Goal: Task Accomplishment & Management: Complete application form

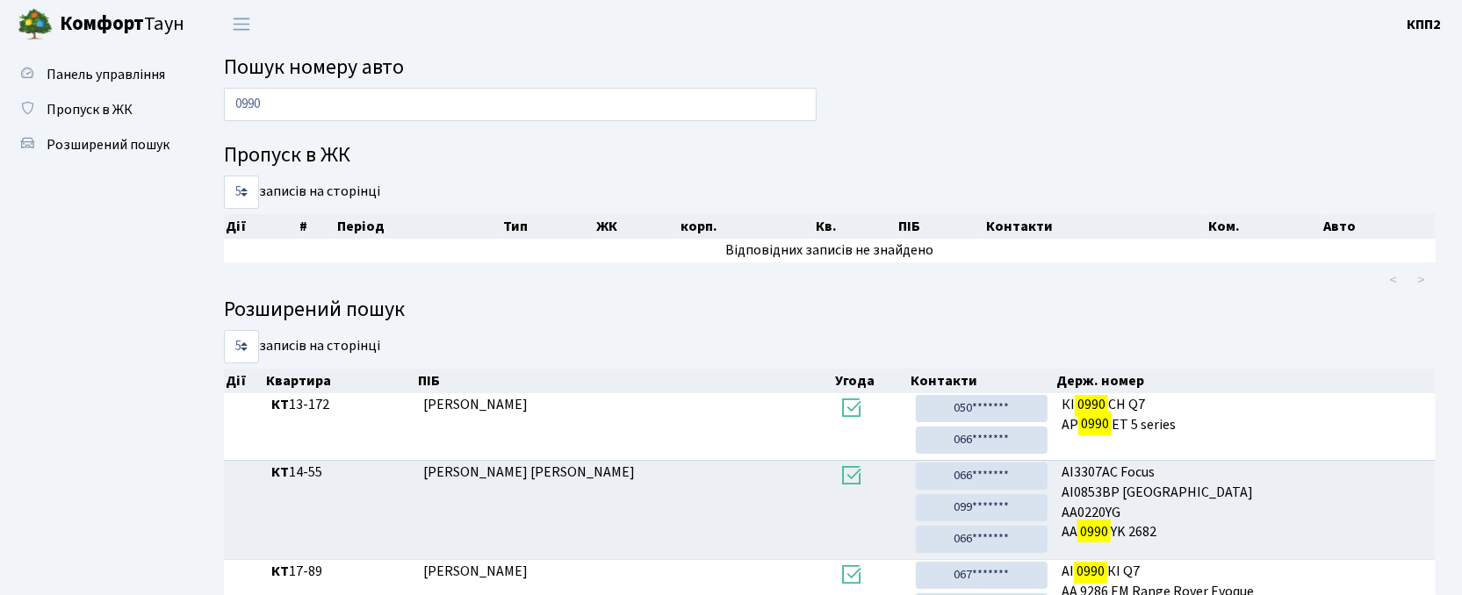
type input "0990"
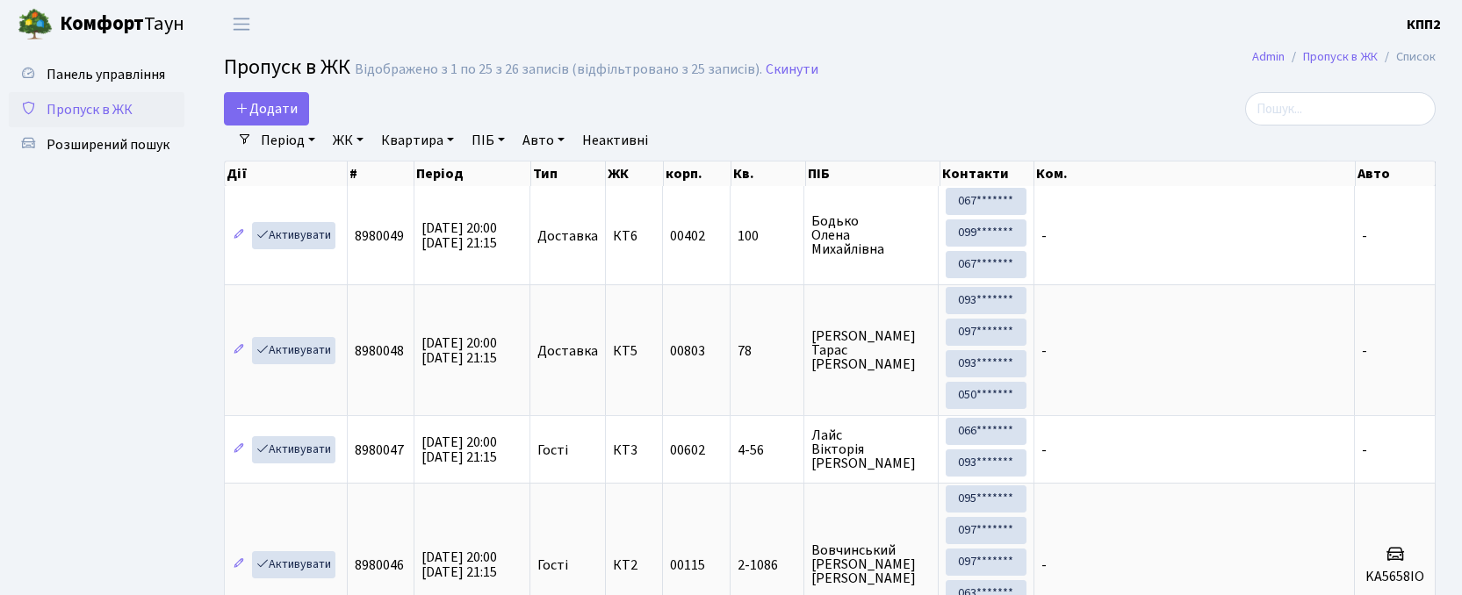
select select "25"
click at [1345, 114] on input "search" at bounding box center [1340, 108] width 191 height 33
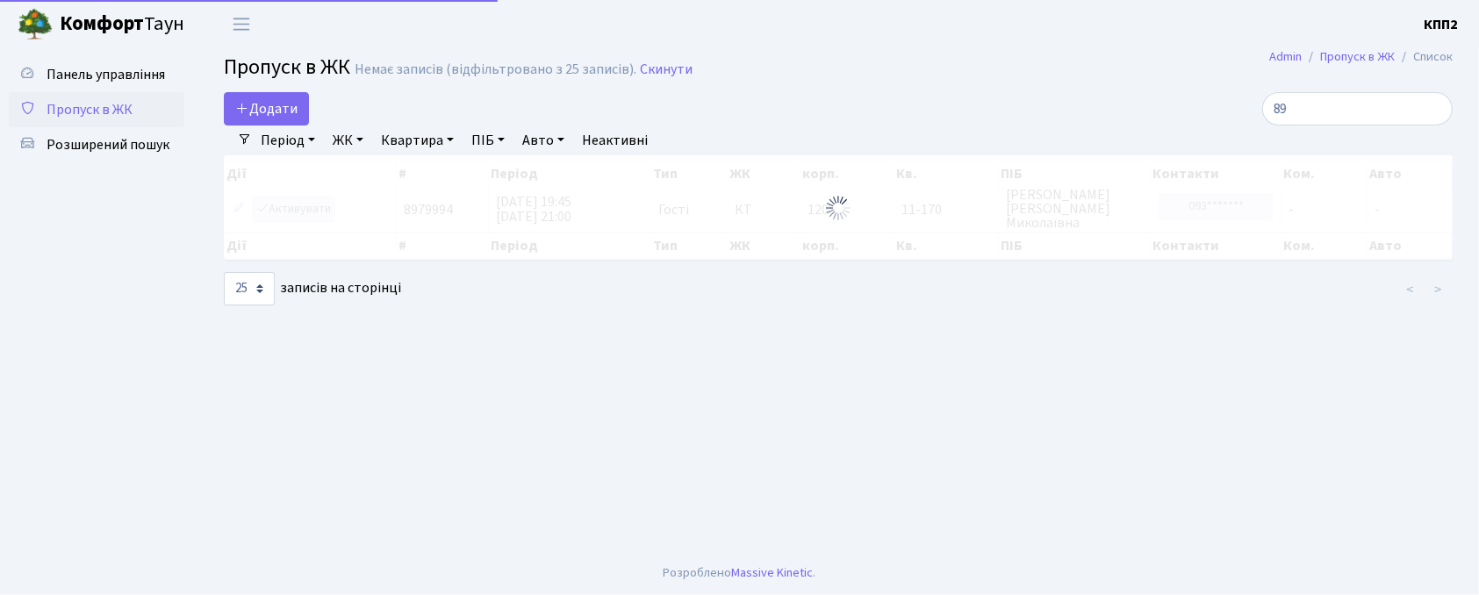
type input "8"
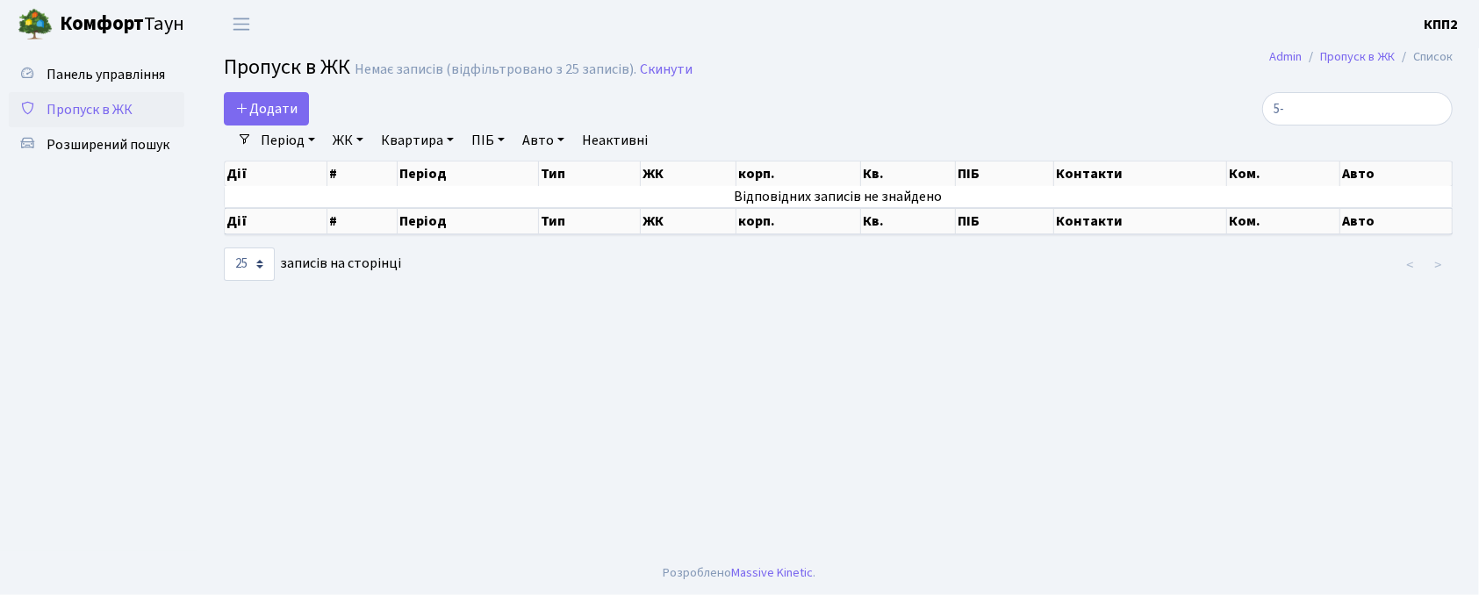
type input "5"
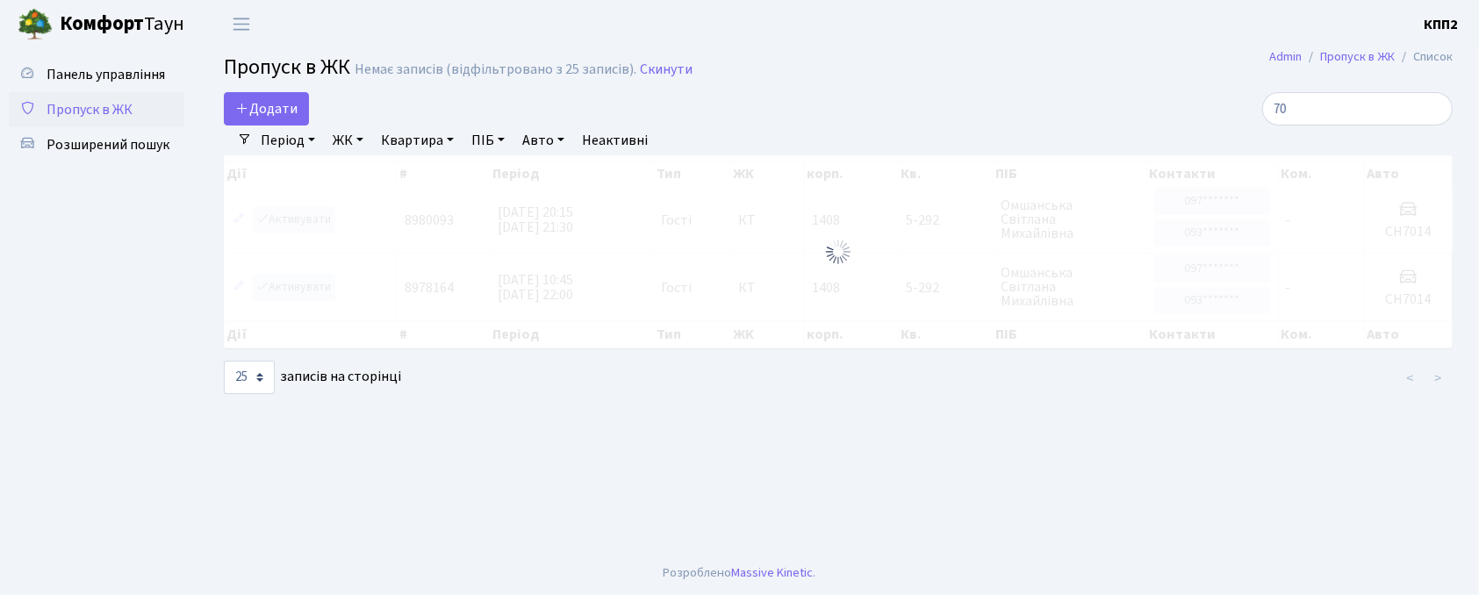
type input "7"
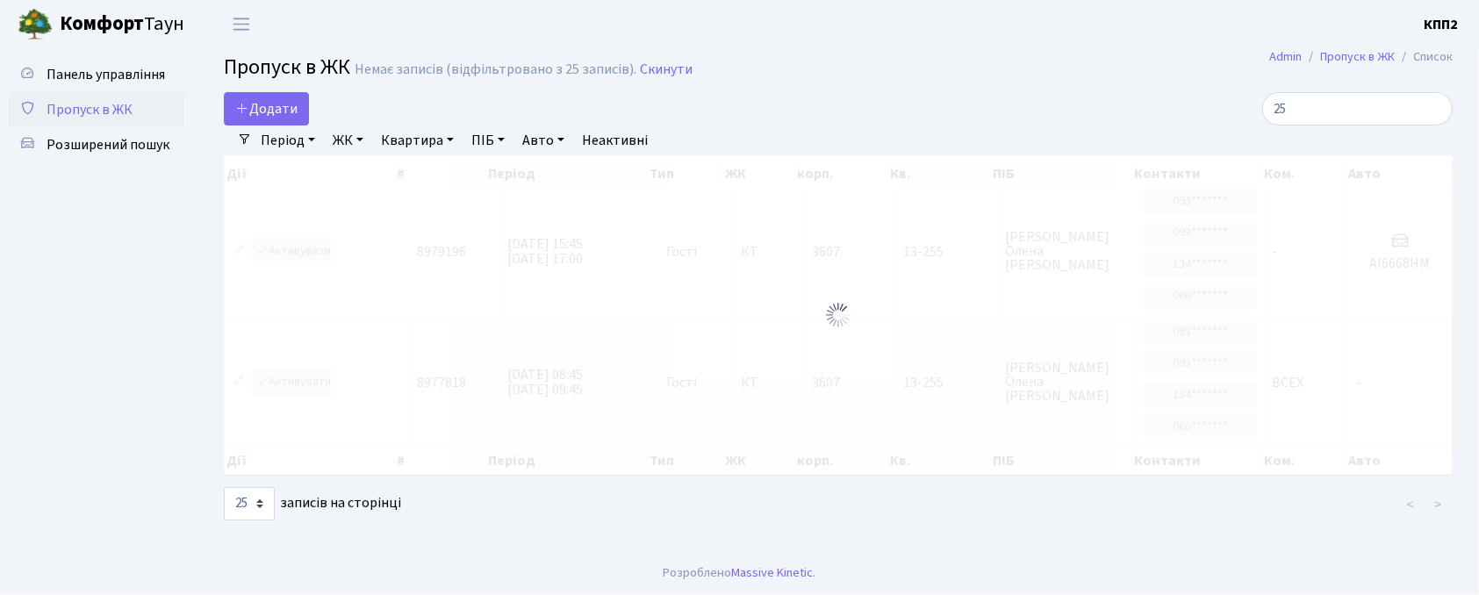
type input "2"
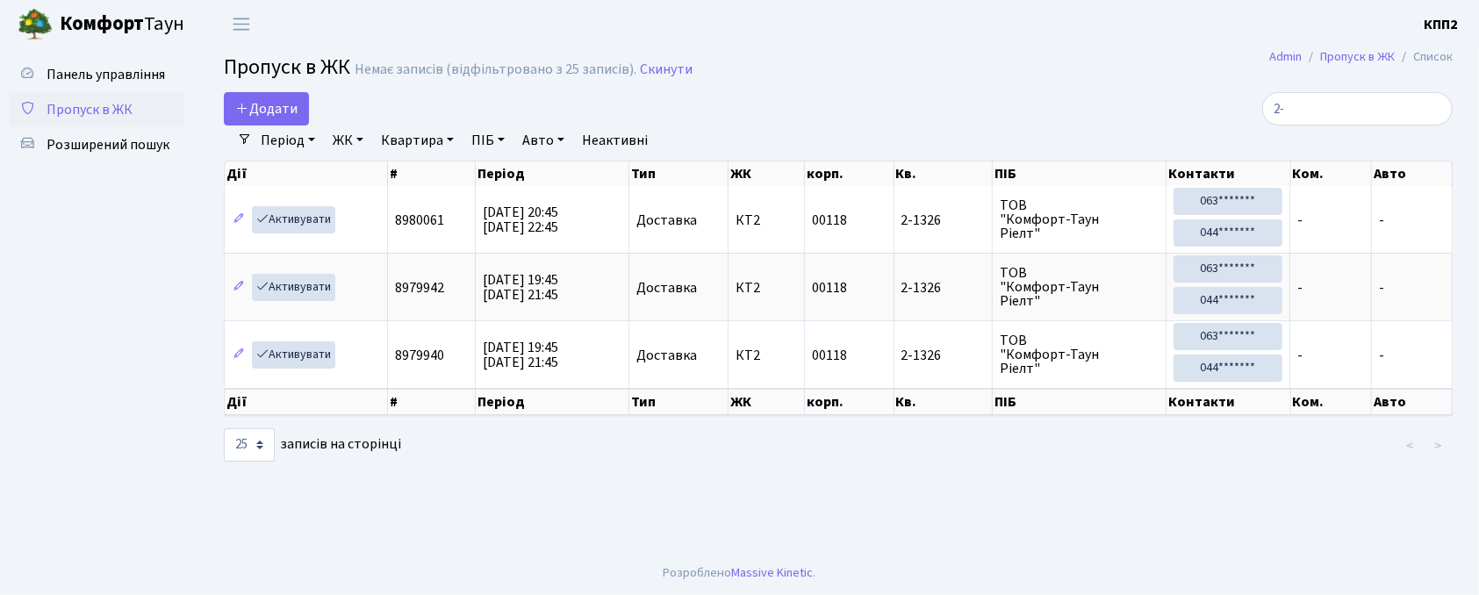
type input "2"
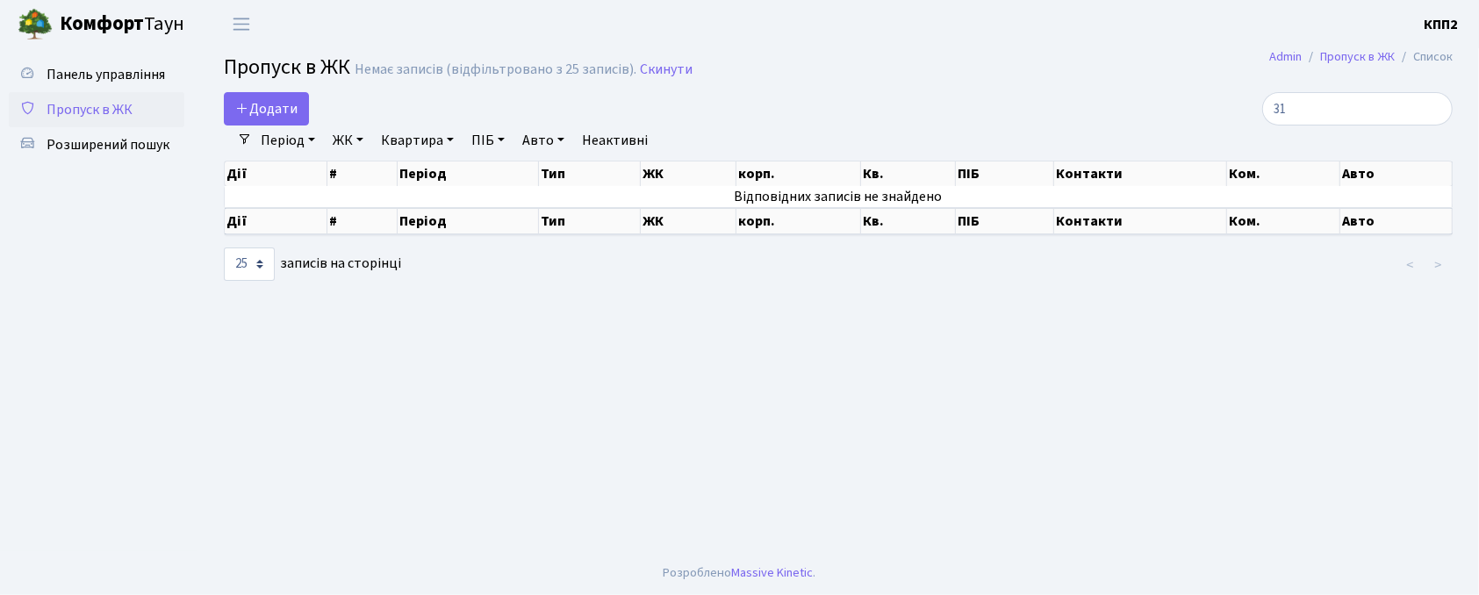
type input "3"
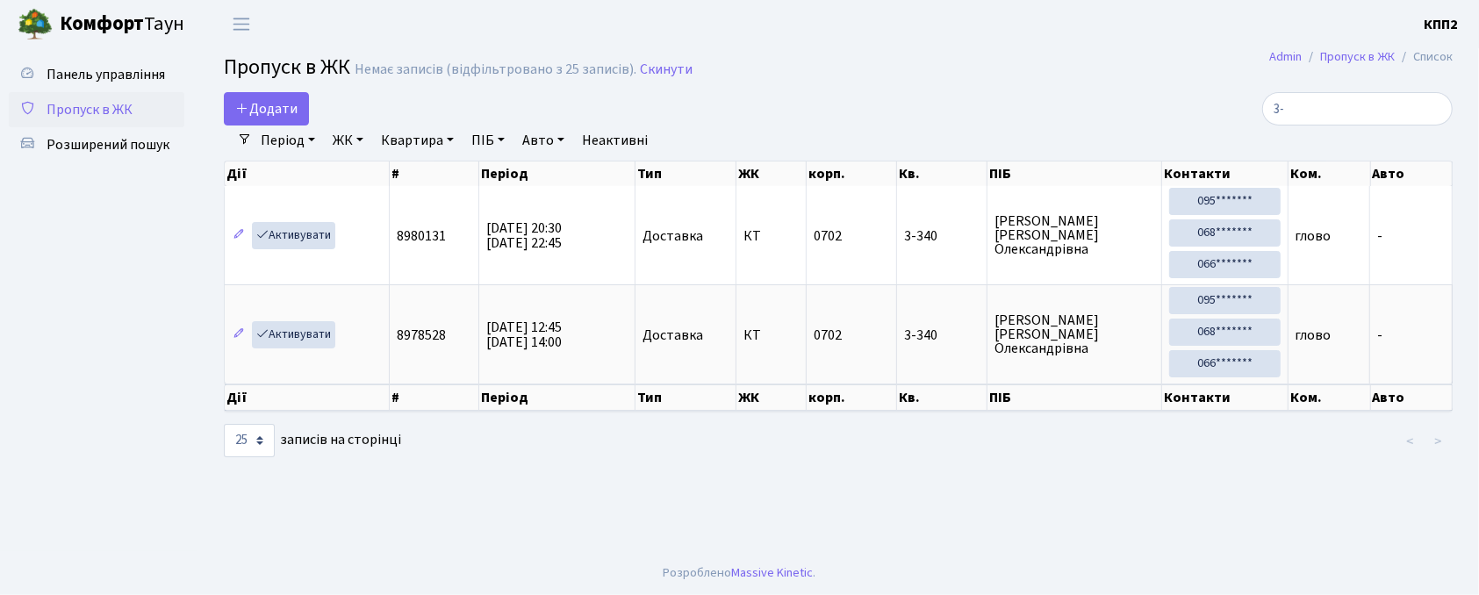
type input "3"
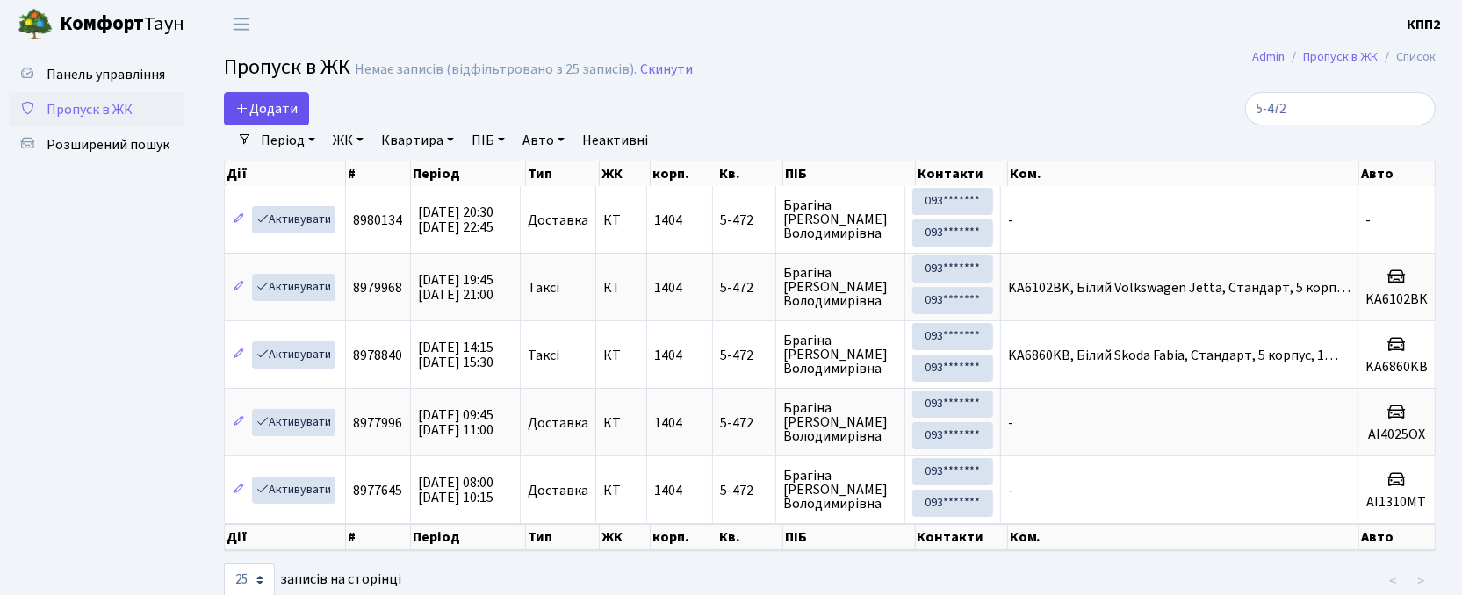
type input "5-472"
click at [285, 124] on link "Додати" at bounding box center [266, 108] width 85 height 33
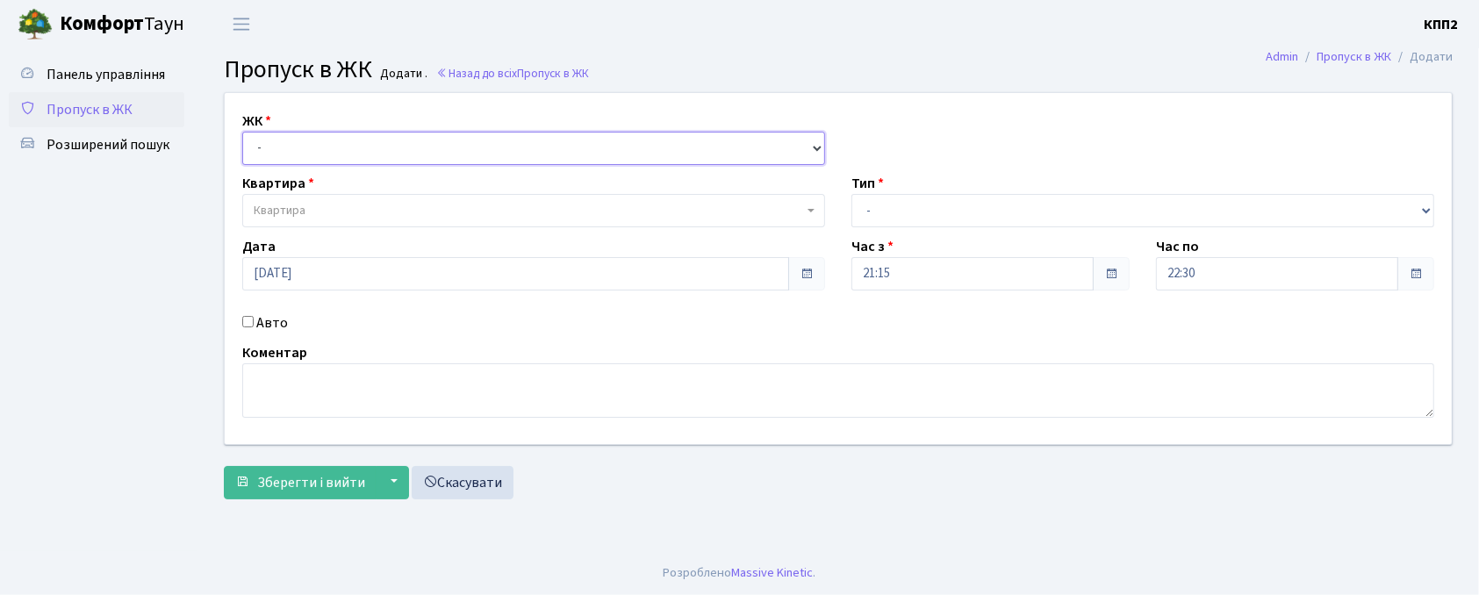
drag, startPoint x: 0, startPoint y: 0, endPoint x: 271, endPoint y: 145, distance: 307.6
click at [271, 145] on select "- КТ, вул. Регенераторна, 4 КТ2, просп. Соборності, 17 КТ3, вул. Березнева, 16 …" at bounding box center [533, 148] width 583 height 33
select select "271"
click at [242, 132] on select "- КТ, вул. Регенераторна, 4 КТ2, просп. Соборності, 17 КТ3, вул. Березнева, 16 …" at bounding box center [533, 148] width 583 height 33
select select
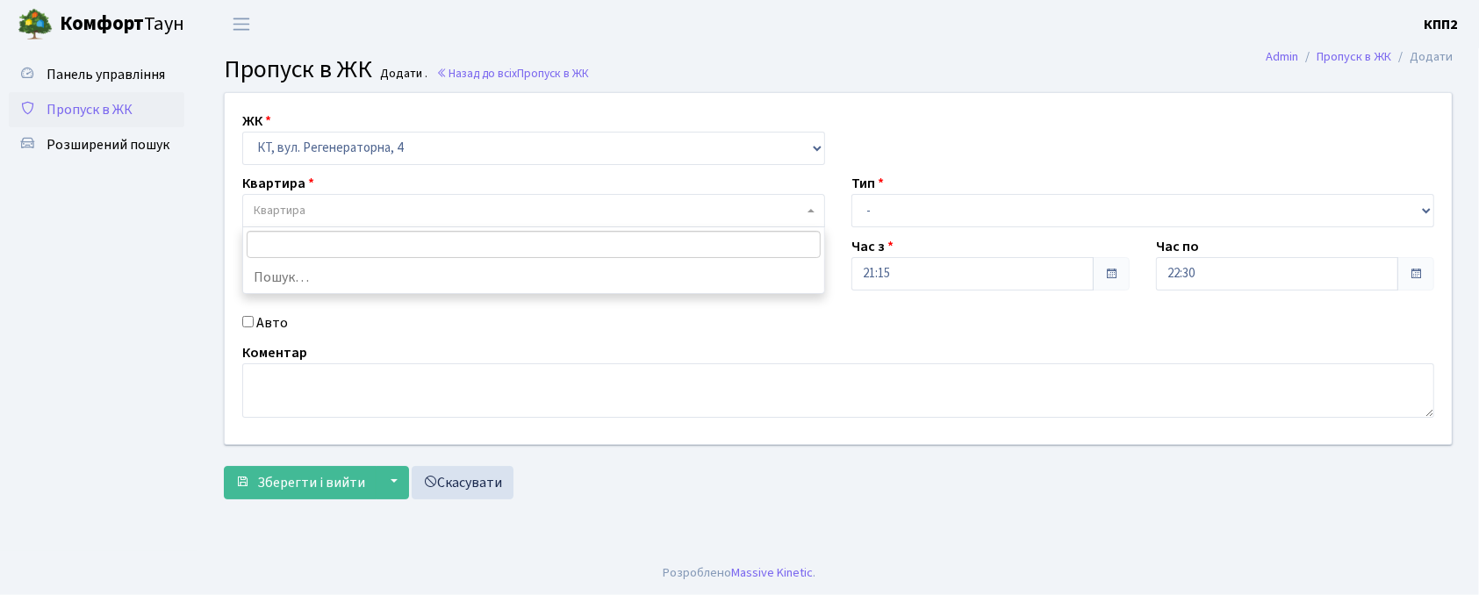
drag, startPoint x: 288, startPoint y: 208, endPoint x: 68, endPoint y: 181, distance: 221.2
click at [286, 207] on span "Квартира" at bounding box center [280, 211] width 52 height 18
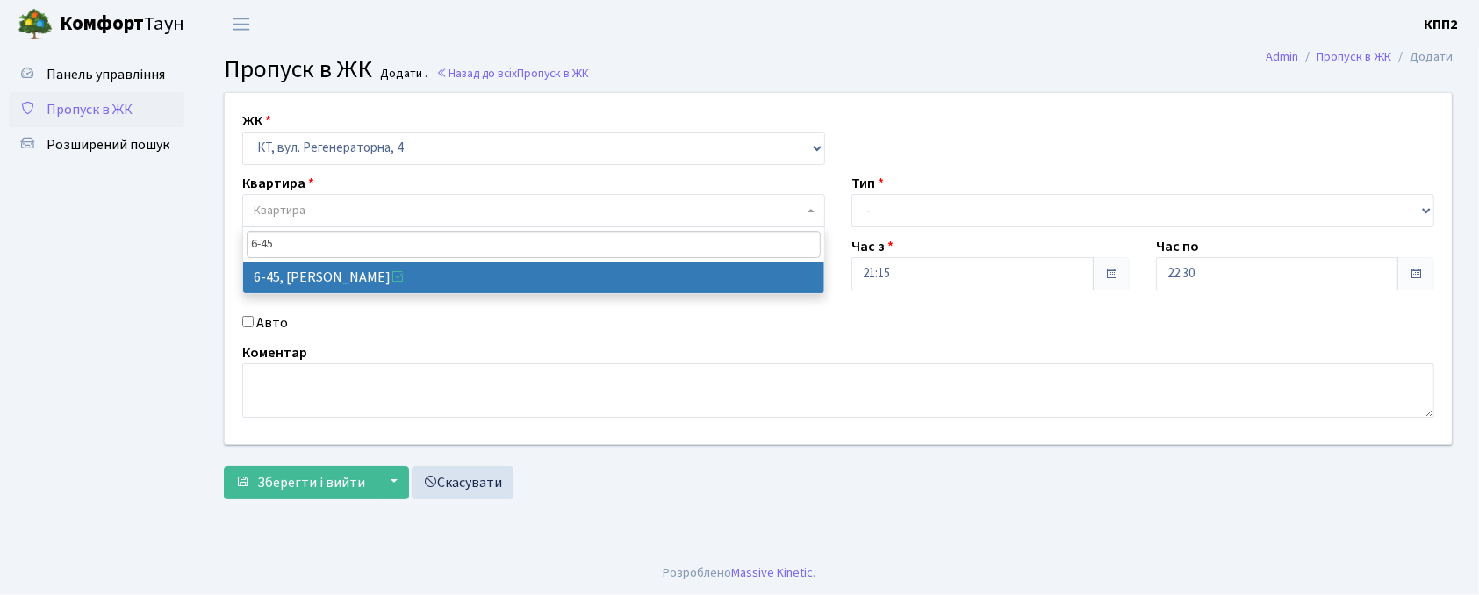
type input "6-45"
select select "5225"
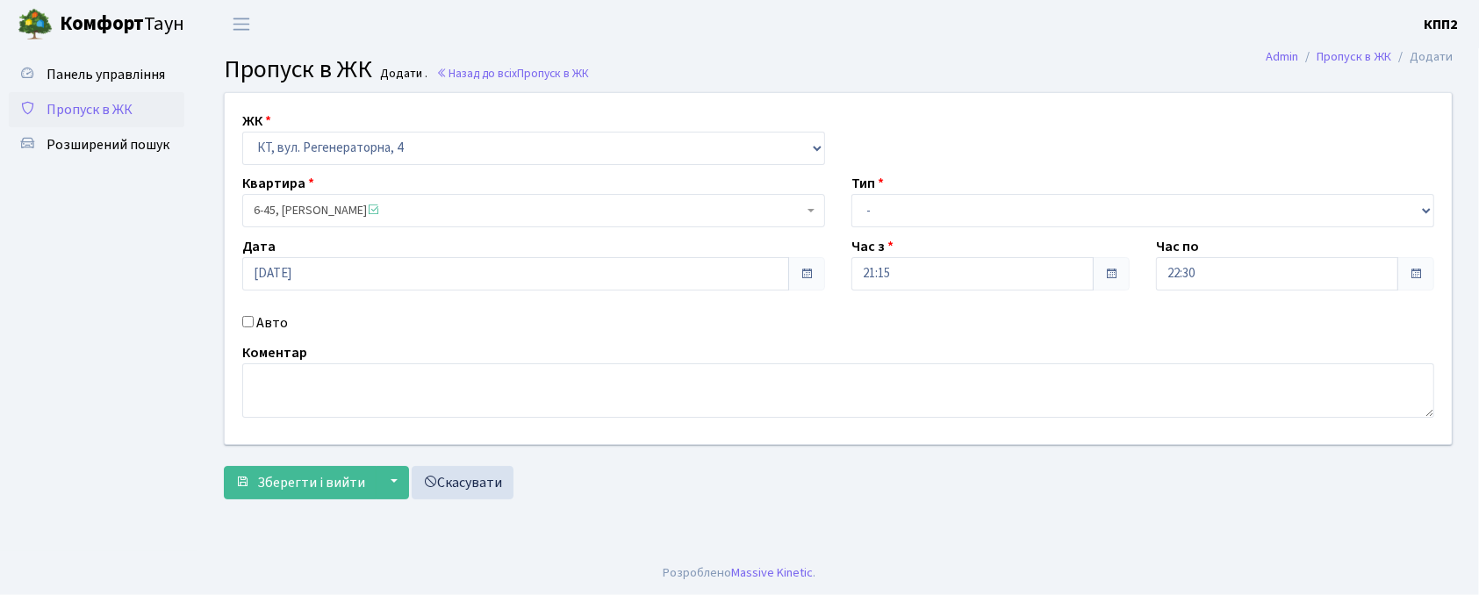
click at [250, 325] on input "Авто" at bounding box center [247, 321] width 11 height 11
checkbox input "true"
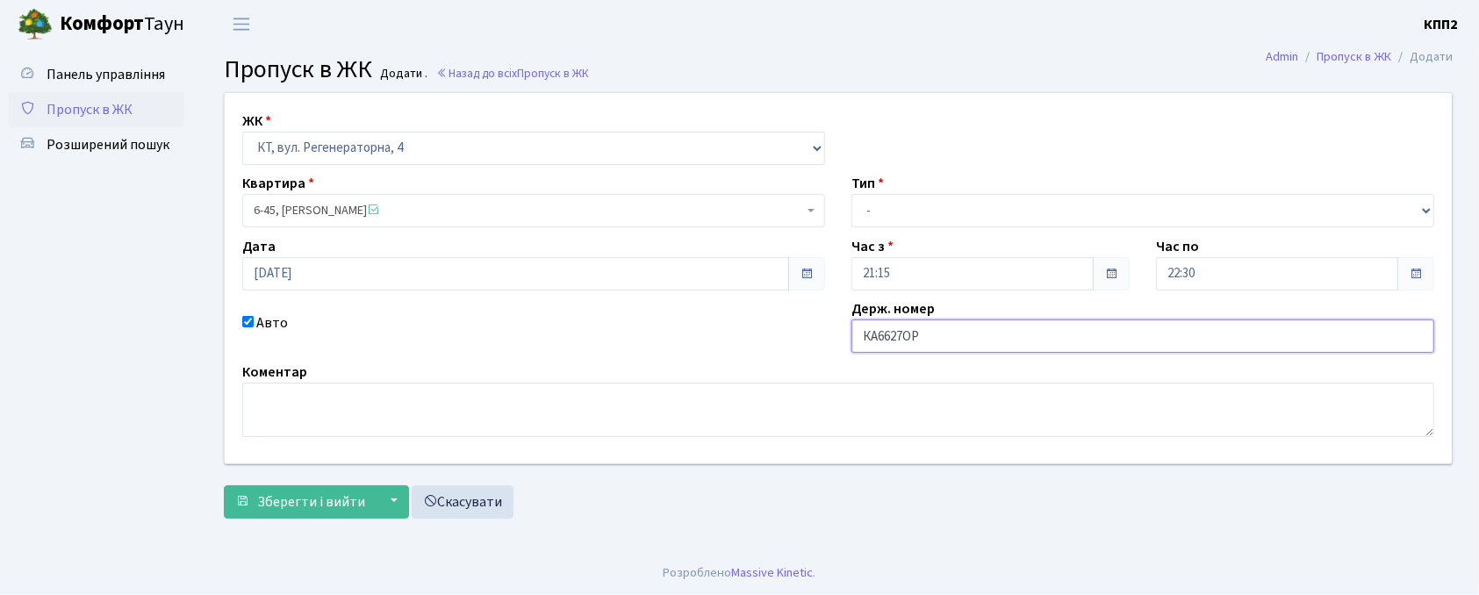
type input "КА6627ОР"
click at [985, 223] on select "- Доставка Таксі Гості Сервіс" at bounding box center [1143, 210] width 583 height 33
select select "2"
click at [852, 194] on select "- Доставка Таксі Гості Сервіс" at bounding box center [1143, 210] width 583 height 33
click at [311, 516] on button "Зберегти і вийти" at bounding box center [300, 502] width 153 height 33
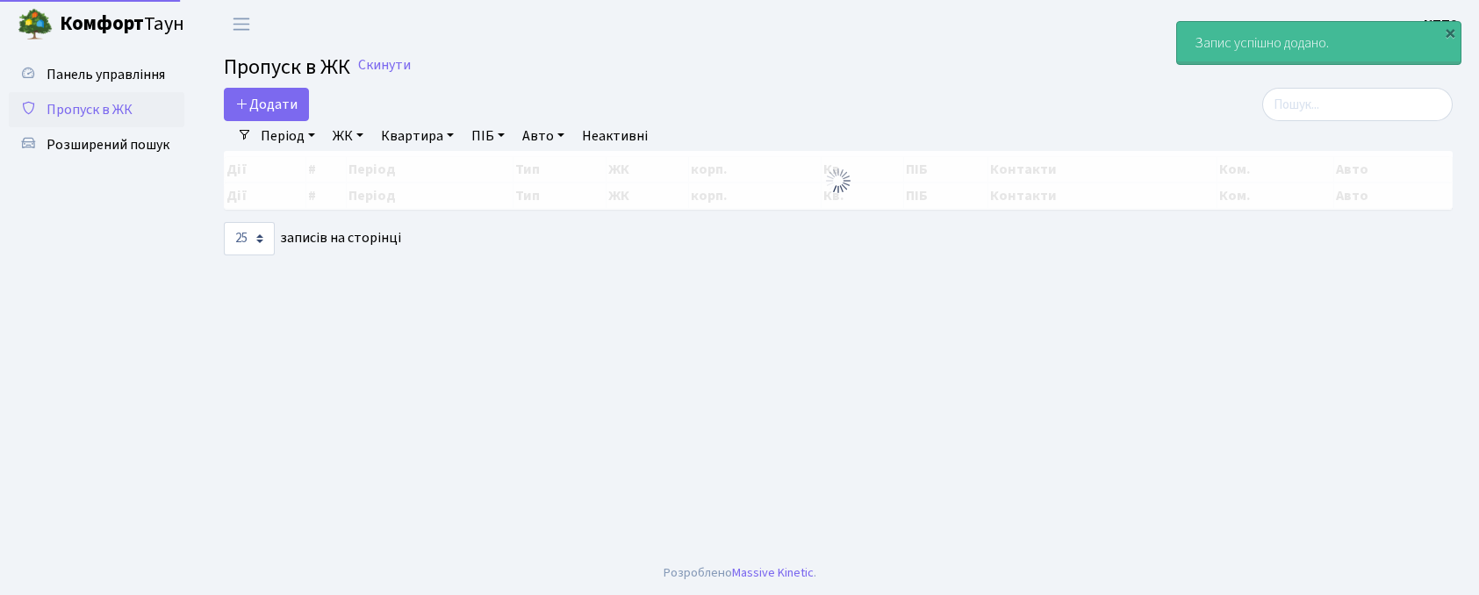
select select "25"
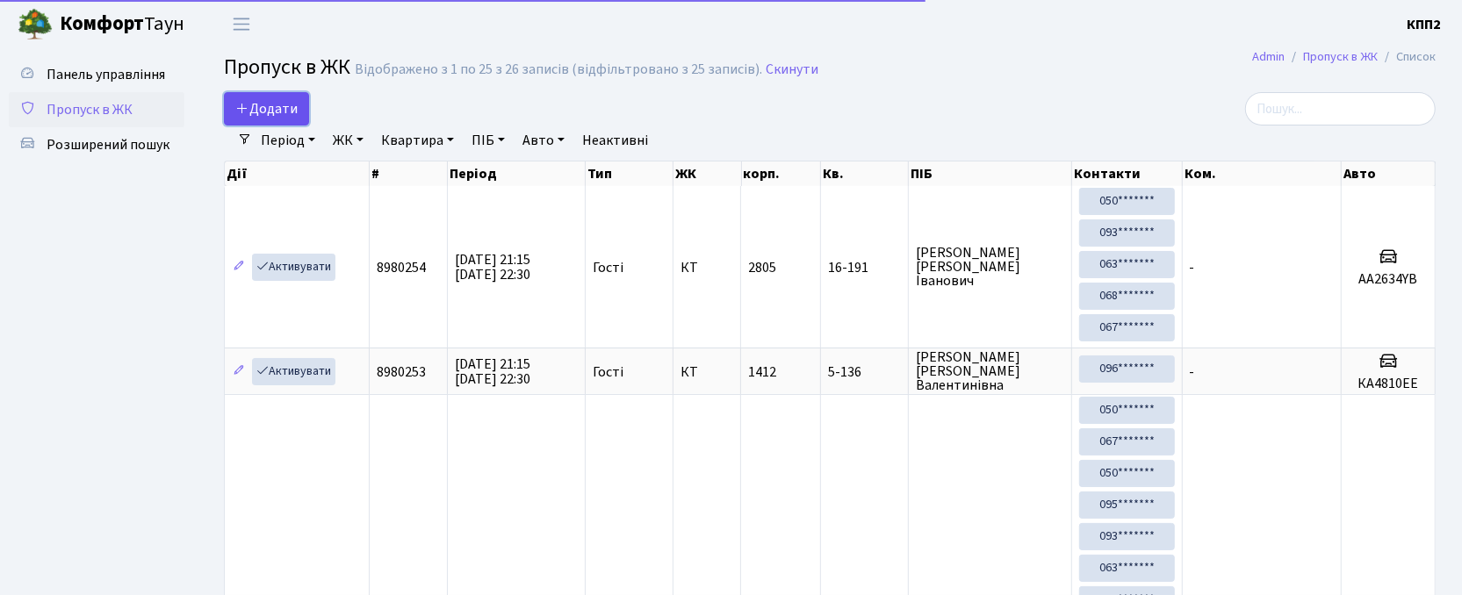
click at [275, 98] on link "Додати" at bounding box center [266, 108] width 85 height 33
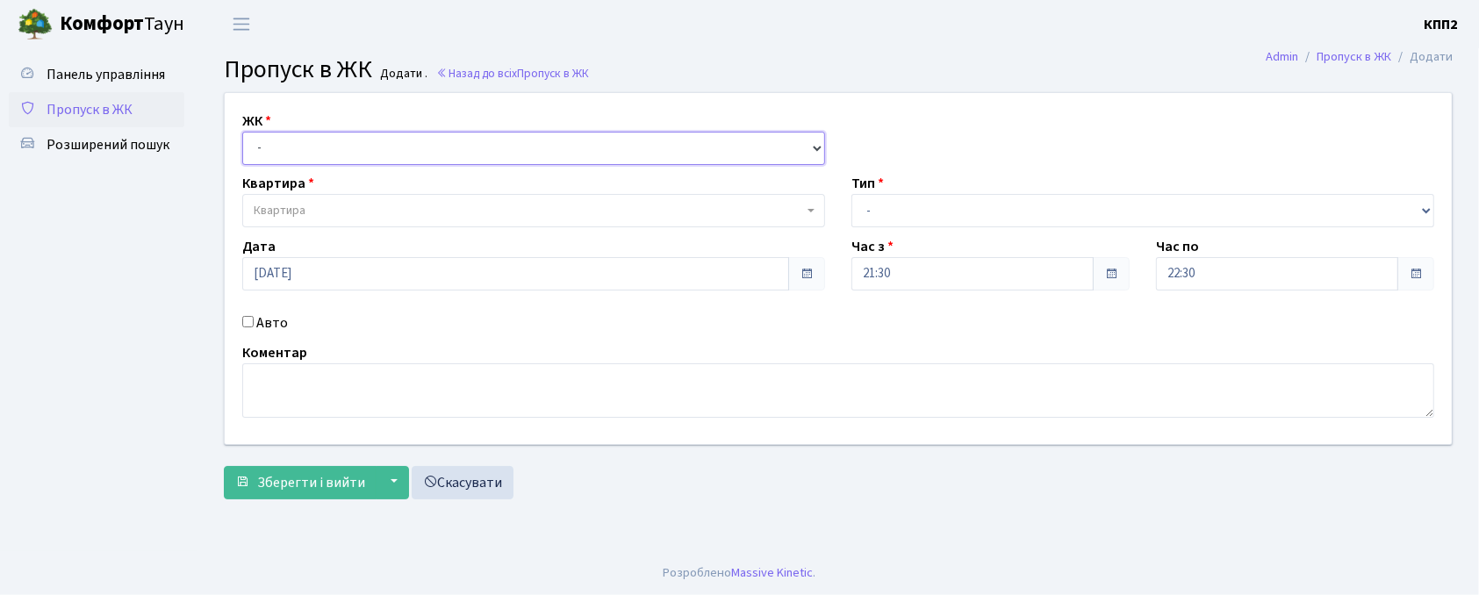
click at [299, 156] on select "- КТ, вул. Регенераторна, 4 КТ2, просп. [STREET_ADDRESS] [STREET_ADDRESS] [PERS…" at bounding box center [533, 148] width 583 height 33
select select "271"
click at [242, 132] on select "- КТ, вул. Регенераторна, 4 КТ2, просп. [STREET_ADDRESS] [STREET_ADDRESS] [PERS…" at bounding box center [533, 148] width 583 height 33
select select
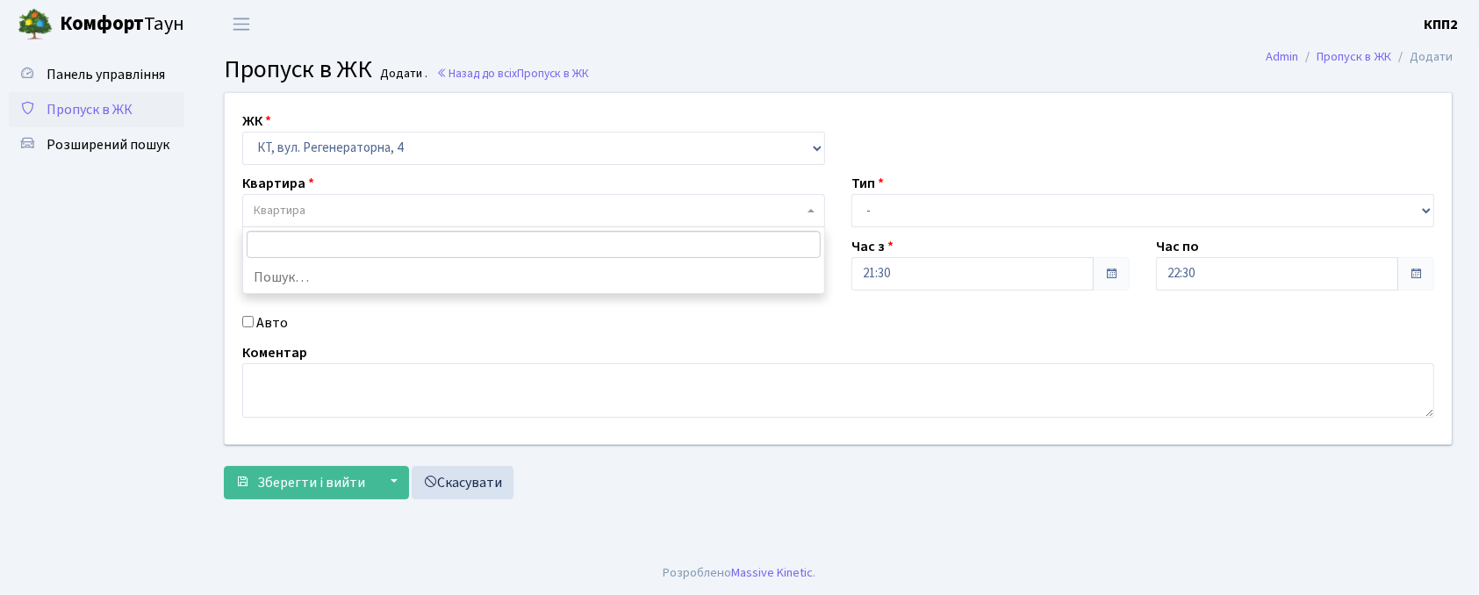
click at [313, 207] on span "Квартира" at bounding box center [529, 211] width 550 height 18
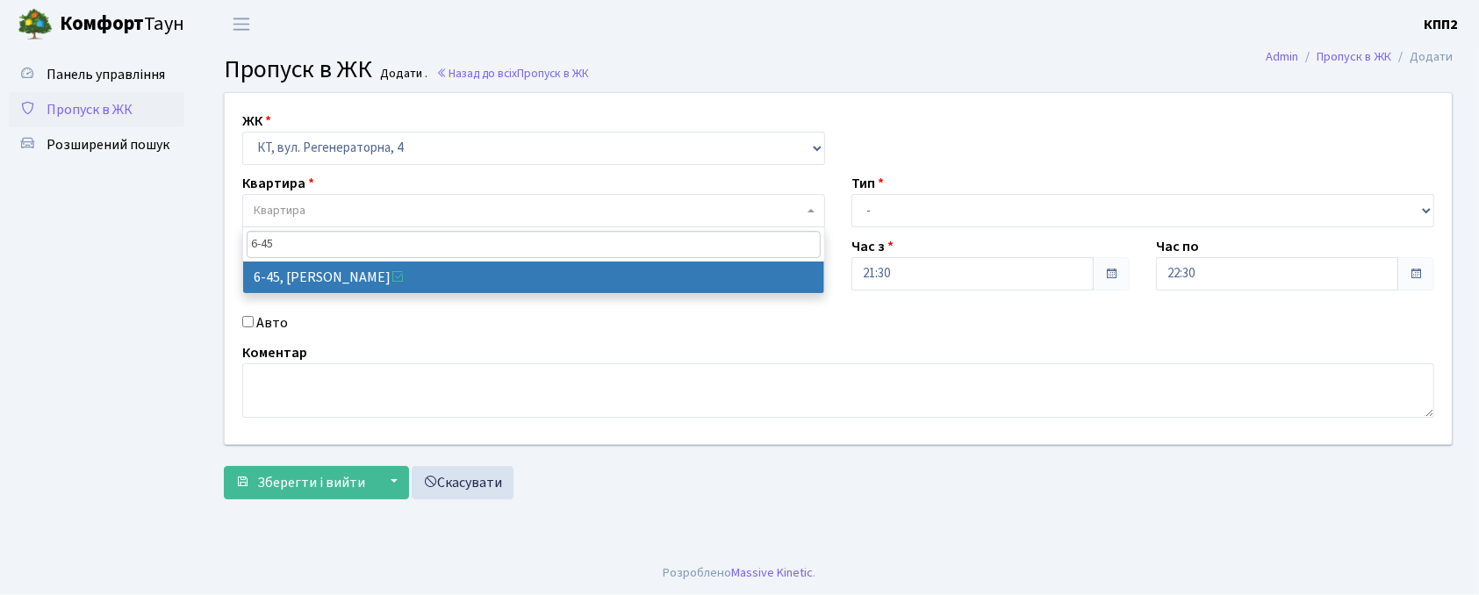
type input "6-45"
select select "5225"
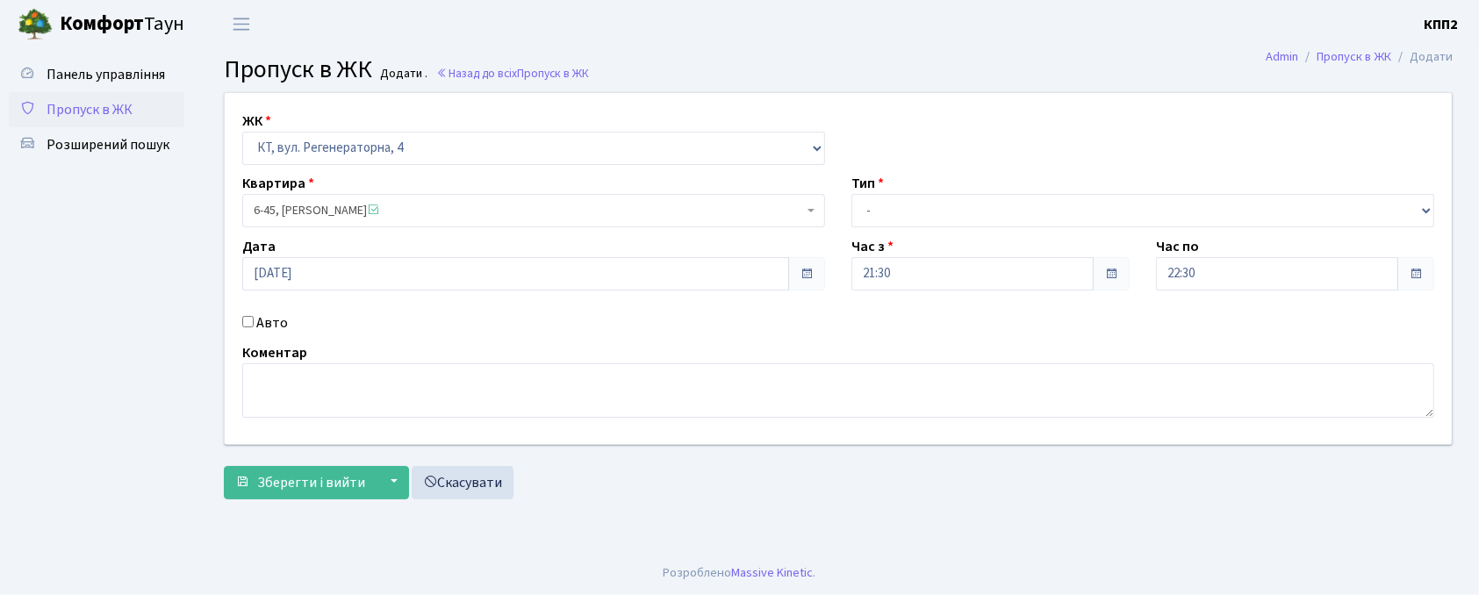
click at [253, 321] on input "Авто" at bounding box center [247, 321] width 11 height 11
checkbox input "true"
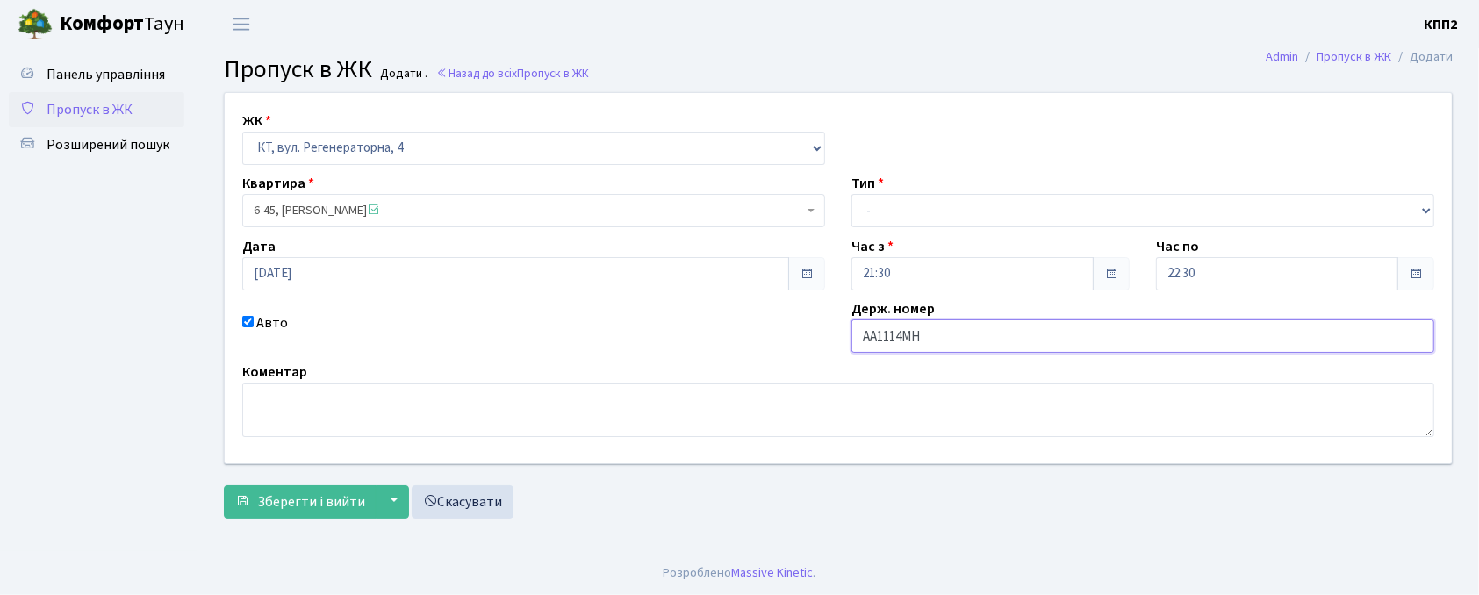
type input "АА1114МН"
click at [876, 198] on select "- Доставка Таксі Гості Сервіс" at bounding box center [1143, 210] width 583 height 33
select select "3"
click at [852, 194] on select "- Доставка Таксі Гості Сервіс" at bounding box center [1143, 210] width 583 height 33
click at [331, 507] on span "Зберегти і вийти" at bounding box center [311, 502] width 108 height 19
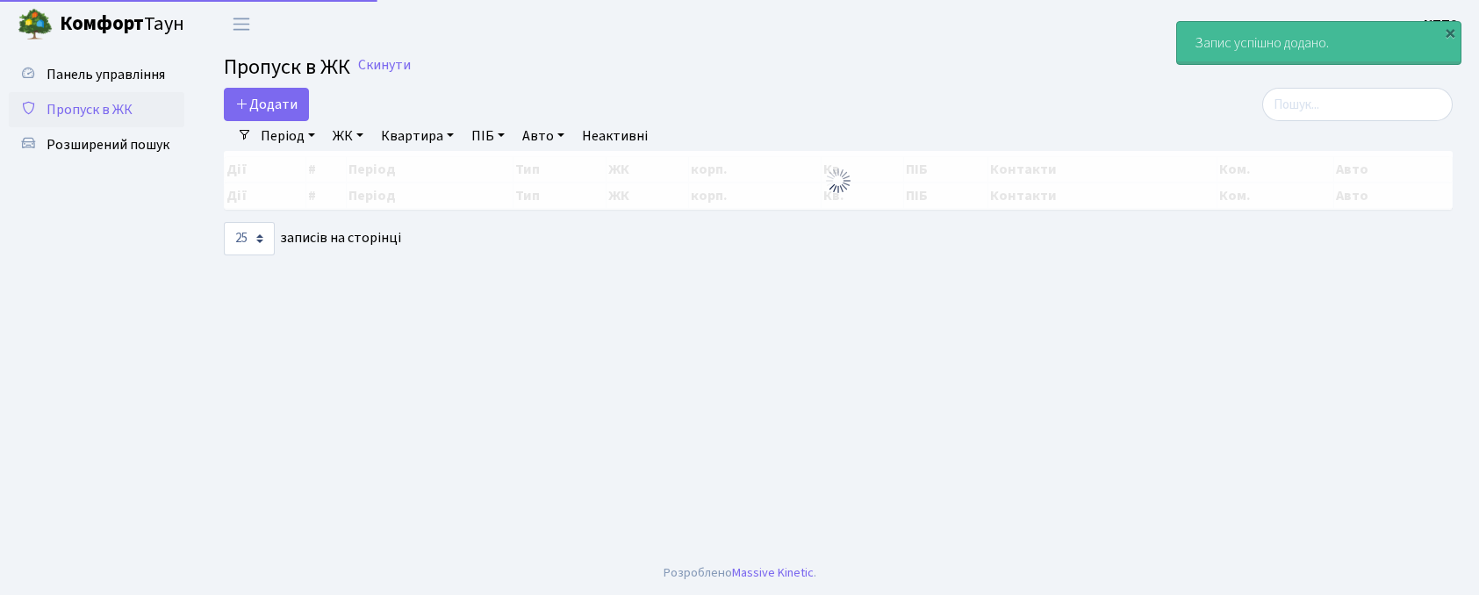
select select "25"
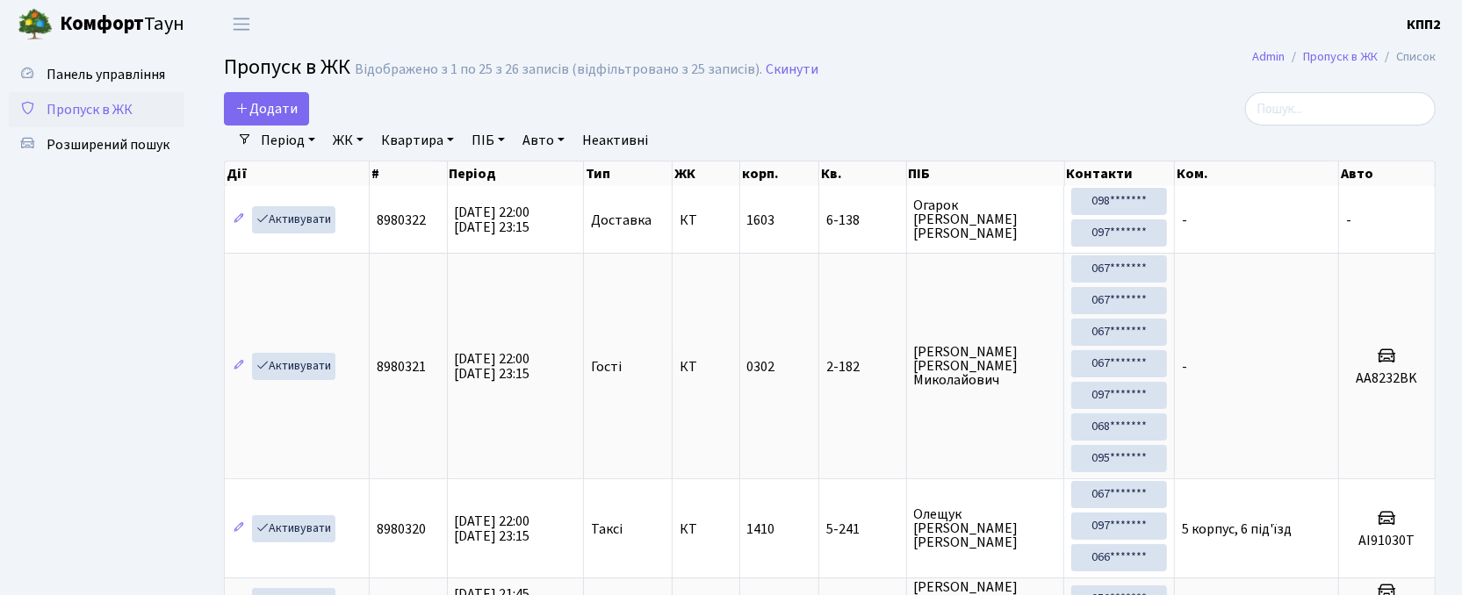
drag, startPoint x: 1314, startPoint y: 76, endPoint x: 1314, endPoint y: 91, distance: 15.8
click at [1305, 100] on input "search" at bounding box center [1340, 108] width 191 height 33
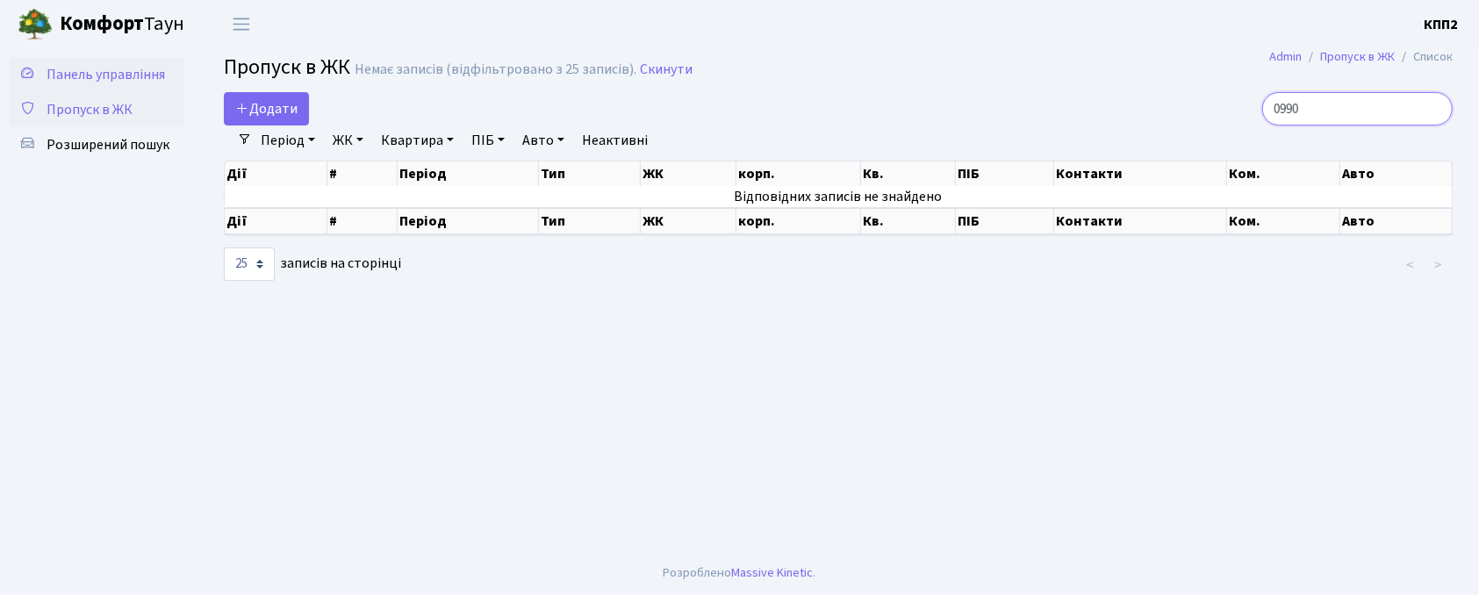
type input "0990"
click at [105, 76] on span "Панель управління" at bounding box center [106, 74] width 119 height 19
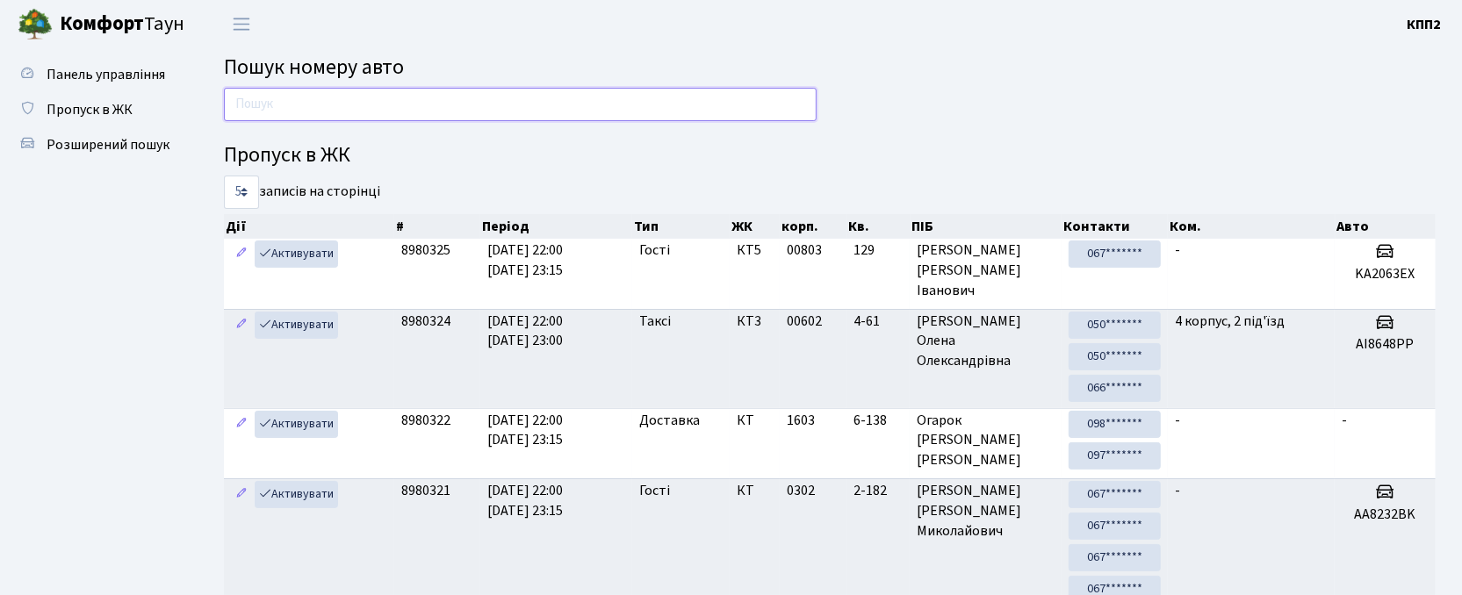
click at [293, 113] on input "text" at bounding box center [520, 104] width 593 height 33
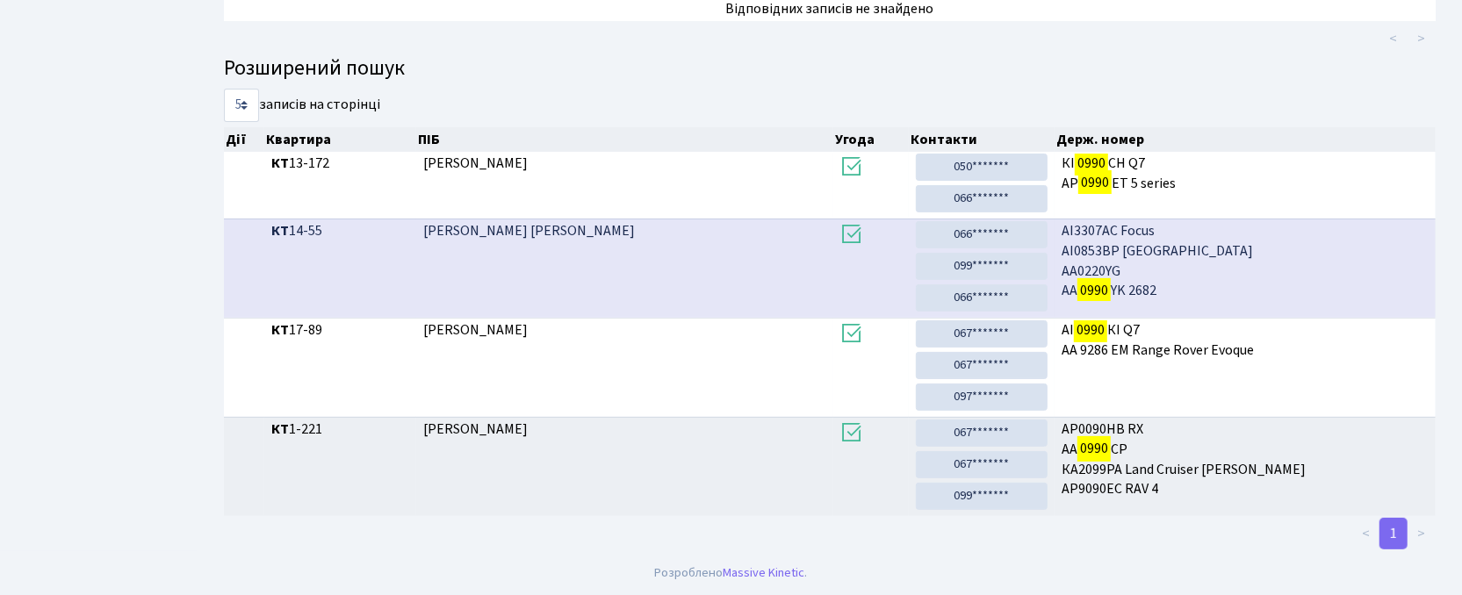
scroll to position [2, 0]
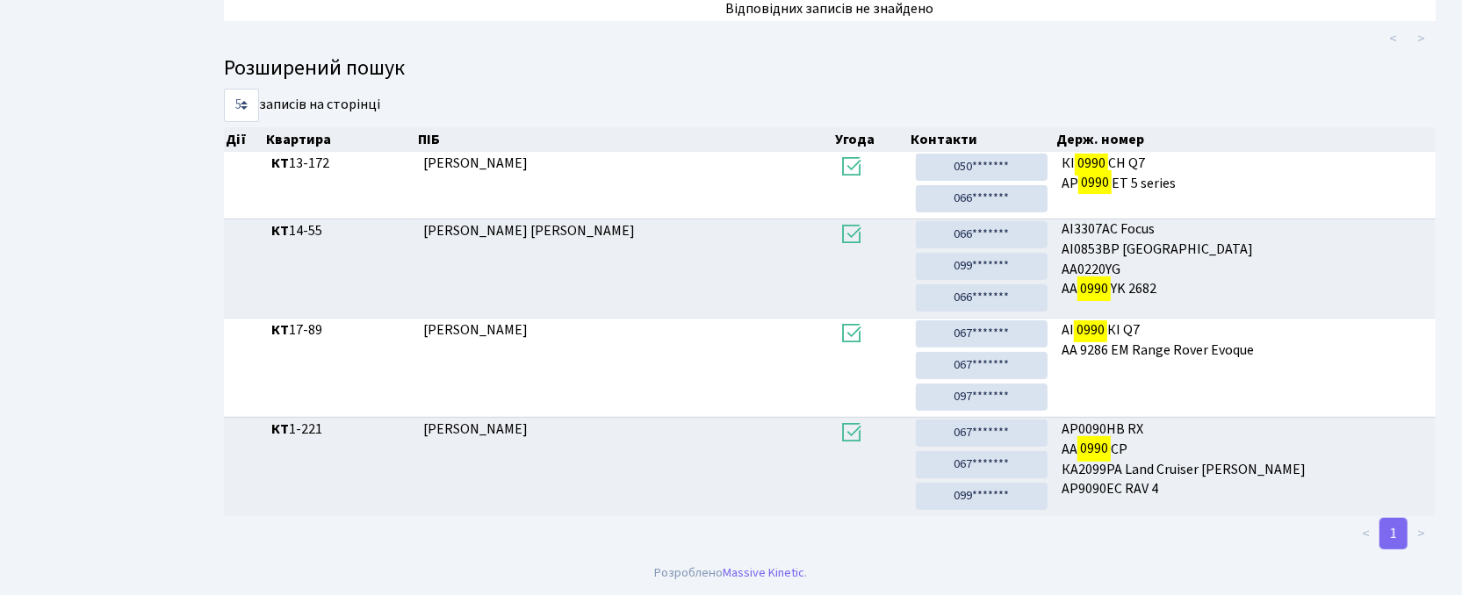
type input "0990"
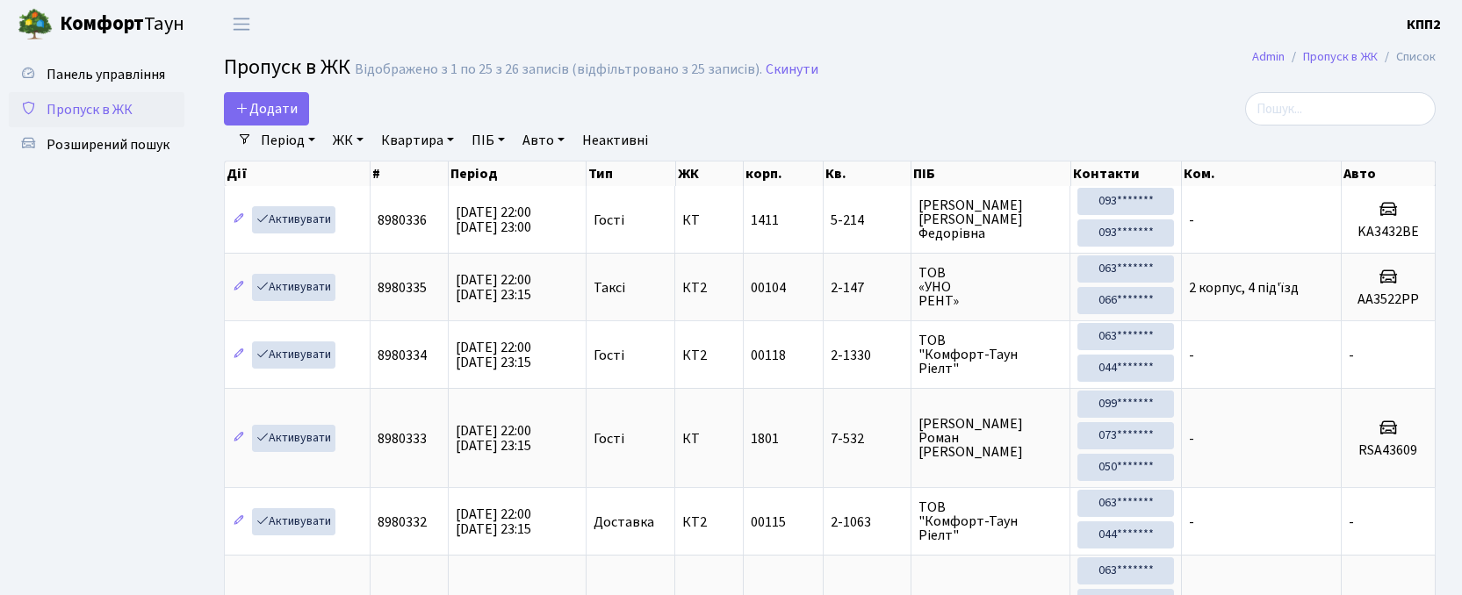
select select "25"
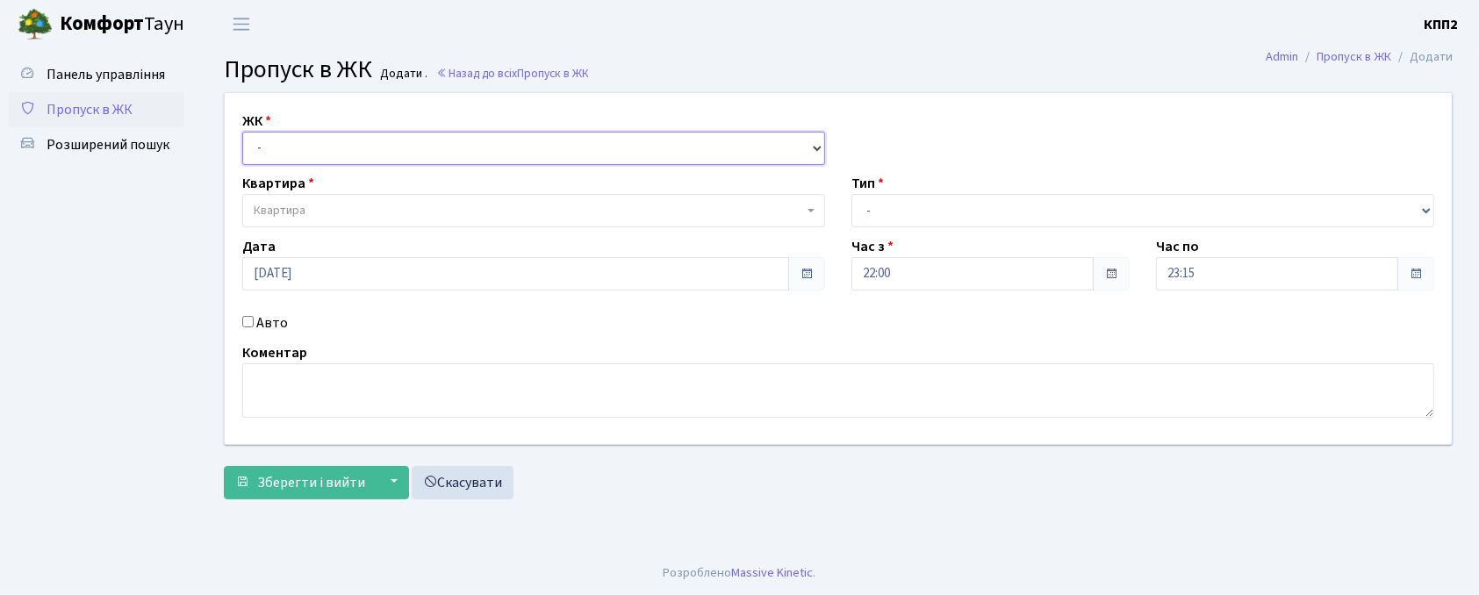
click at [274, 153] on select "- КТ, вул. Регенераторна, 4 КТ2, просп. [STREET_ADDRESS] [STREET_ADDRESS] [PERS…" at bounding box center [533, 148] width 583 height 33
select select "271"
click at [242, 132] on select "- КТ, вул. Регенераторна, 4 КТ2, просп. Соборності, 17 КТ3, вул. Березнева, 16 …" at bounding box center [533, 148] width 583 height 33
select select
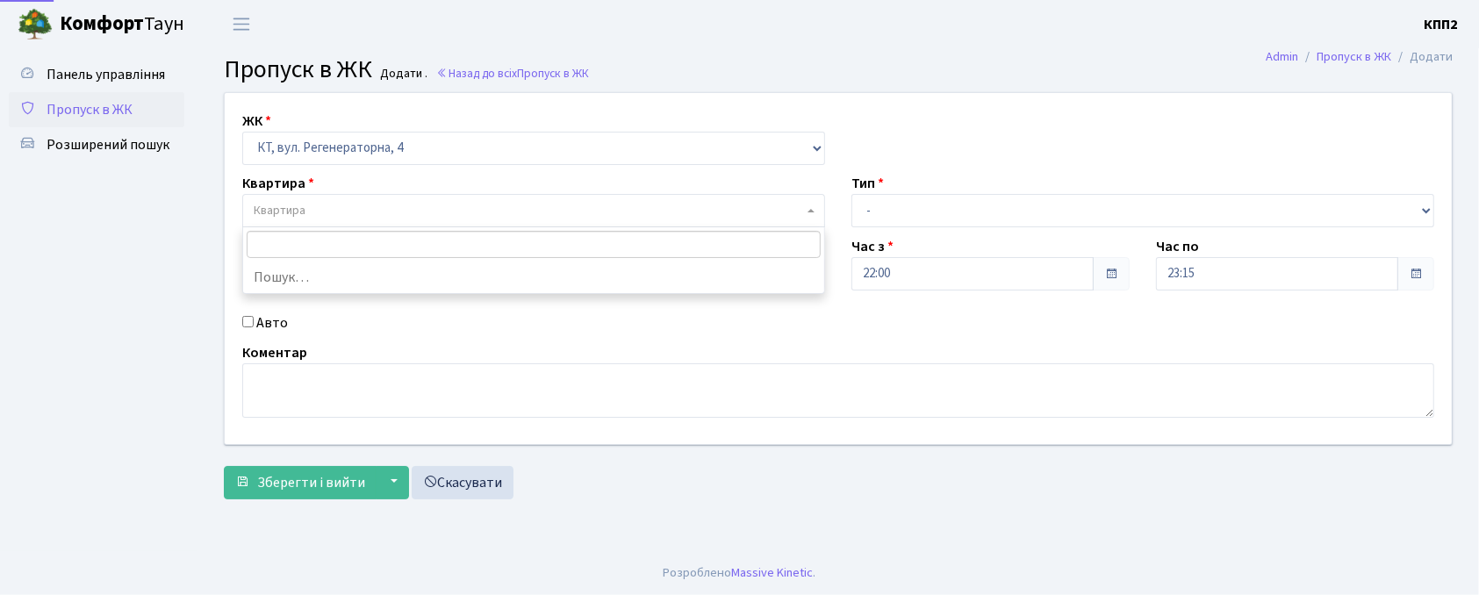
click at [276, 207] on span "Квартира" at bounding box center [280, 211] width 52 height 18
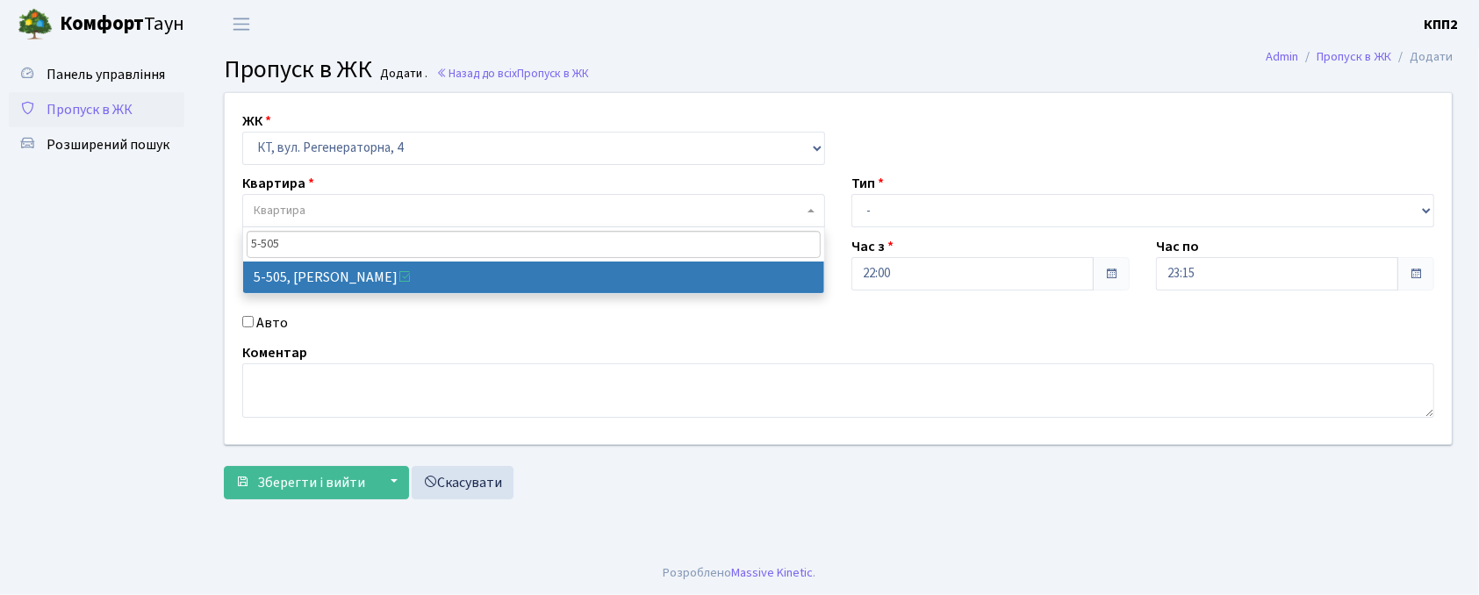
type input "5-505"
select select "2033"
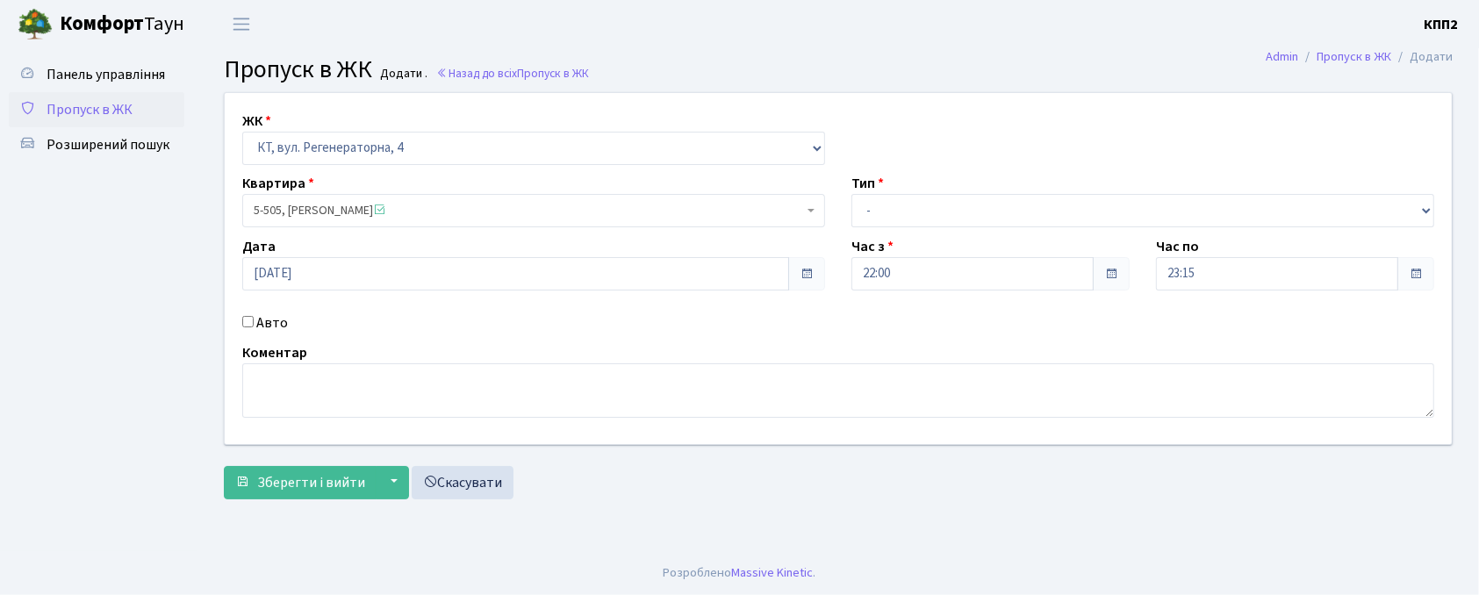
click at [246, 320] on input "Авто" at bounding box center [247, 321] width 11 height 11
checkbox input "true"
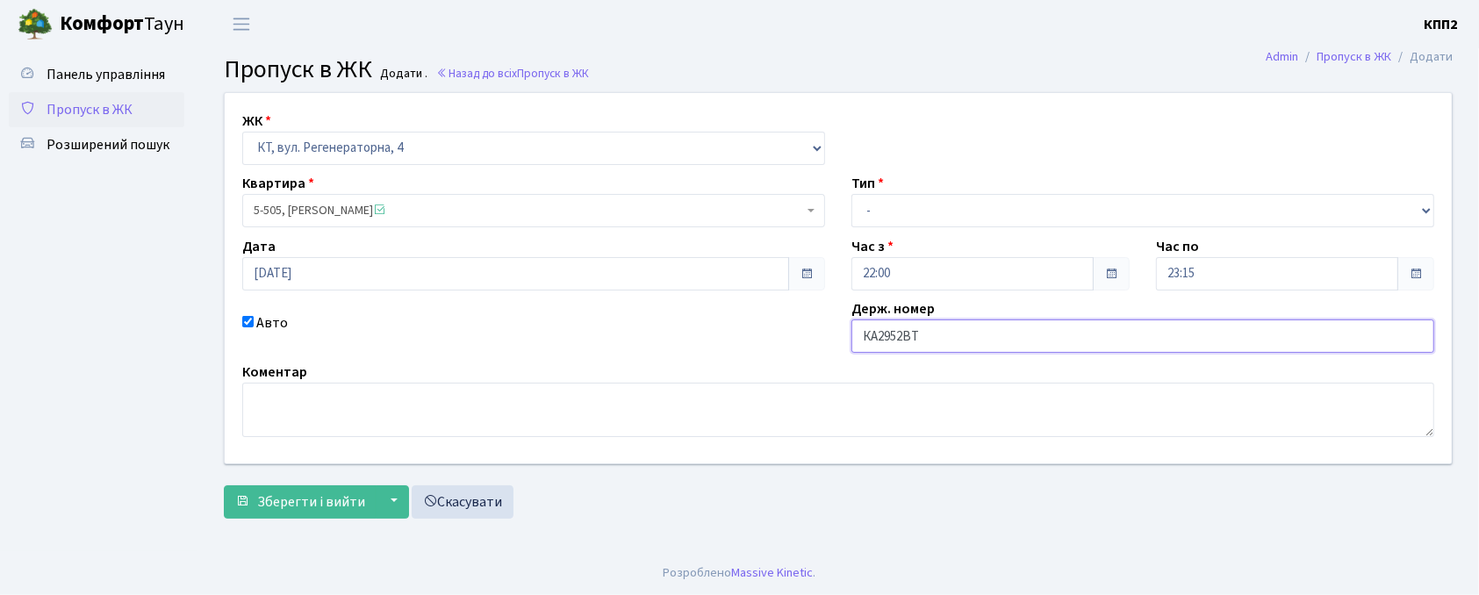
type input "КА2952ВТ"
click at [932, 219] on select "- Доставка Таксі Гості Сервіс" at bounding box center [1143, 210] width 583 height 33
select select "3"
click at [852, 194] on select "- Доставка Таксі Гості Сервіс" at bounding box center [1143, 210] width 583 height 33
click at [327, 510] on span "Зберегти і вийти" at bounding box center [311, 502] width 108 height 19
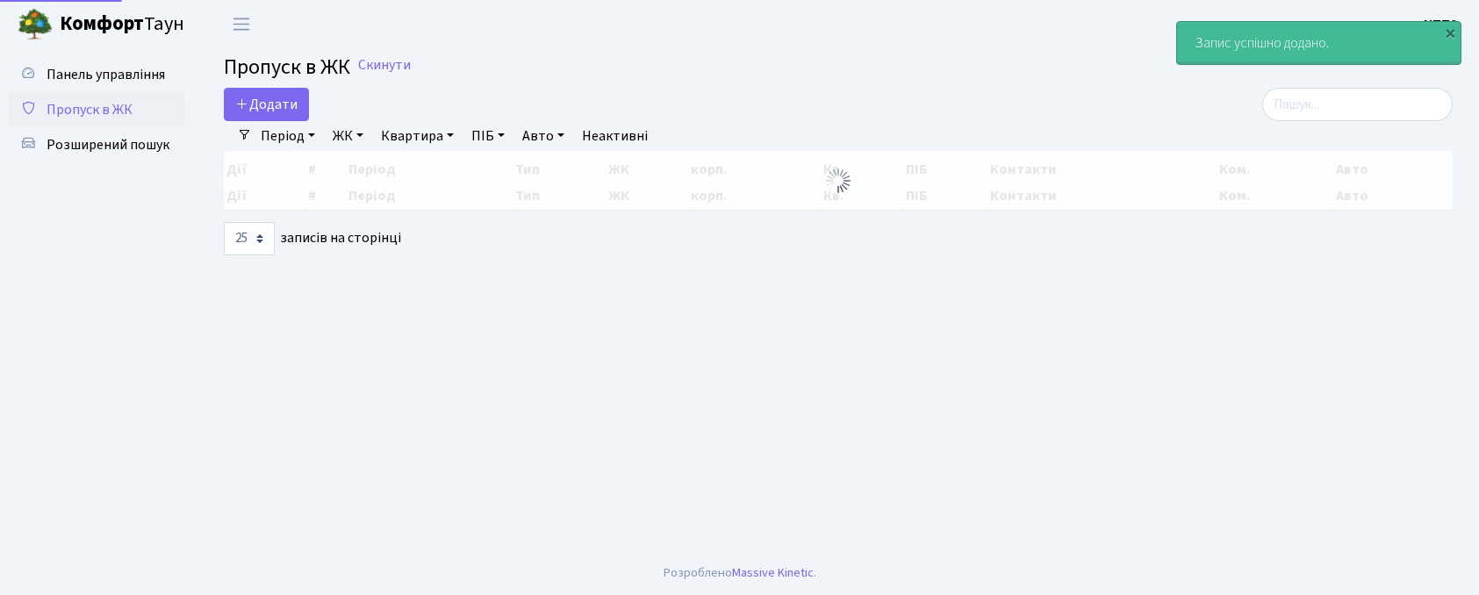
select select "25"
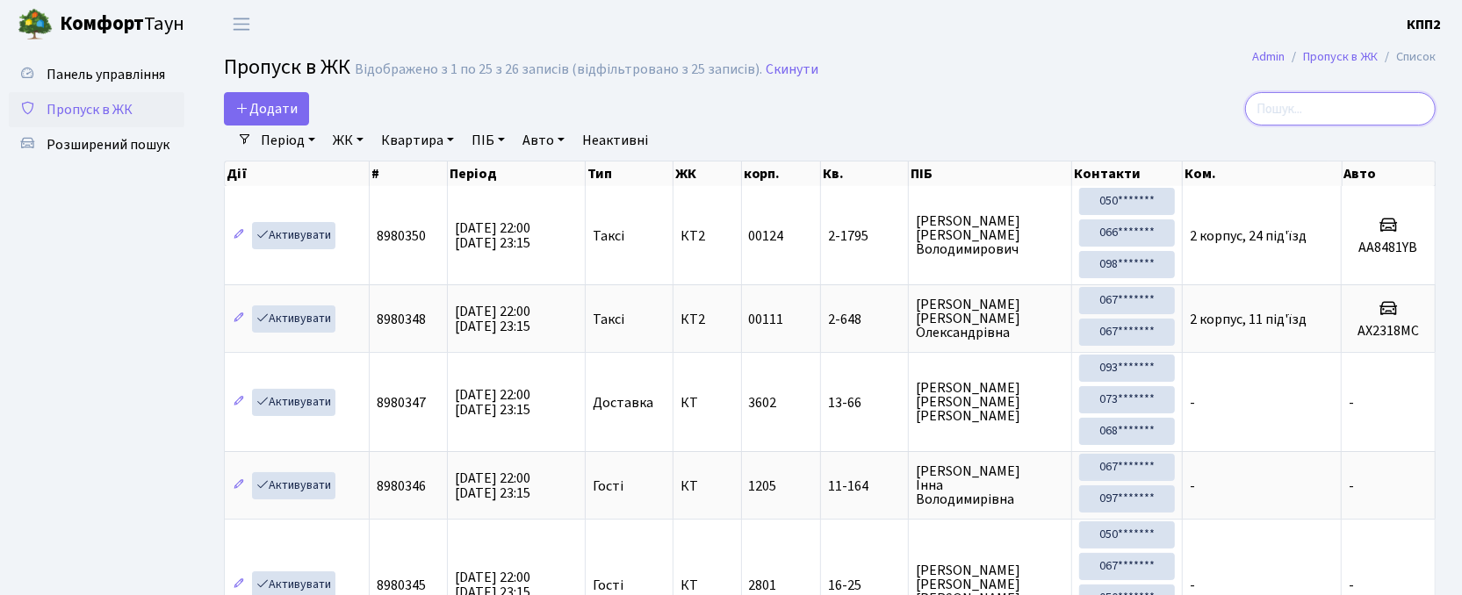
click at [1339, 105] on input "search" at bounding box center [1340, 108] width 191 height 33
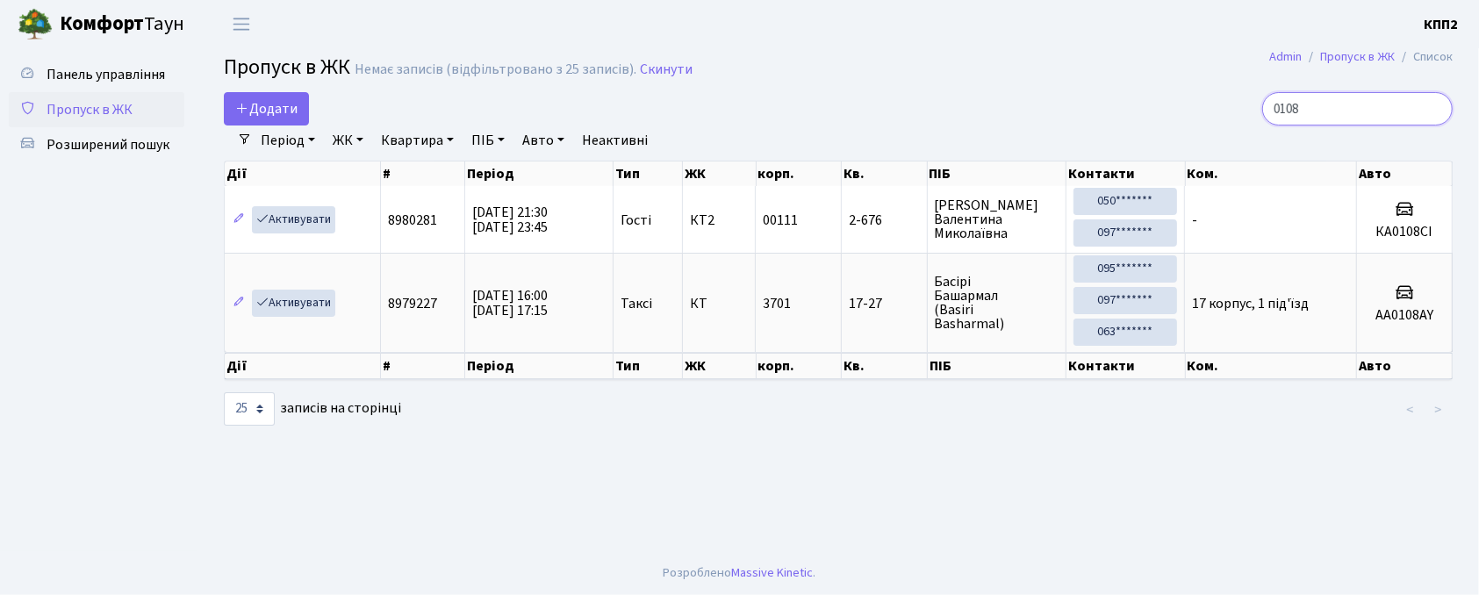
drag, startPoint x: 1280, startPoint y: 173, endPoint x: 1329, endPoint y: 113, distance: 77.3
click at [1329, 113] on input "0108" at bounding box center [1358, 108] width 191 height 33
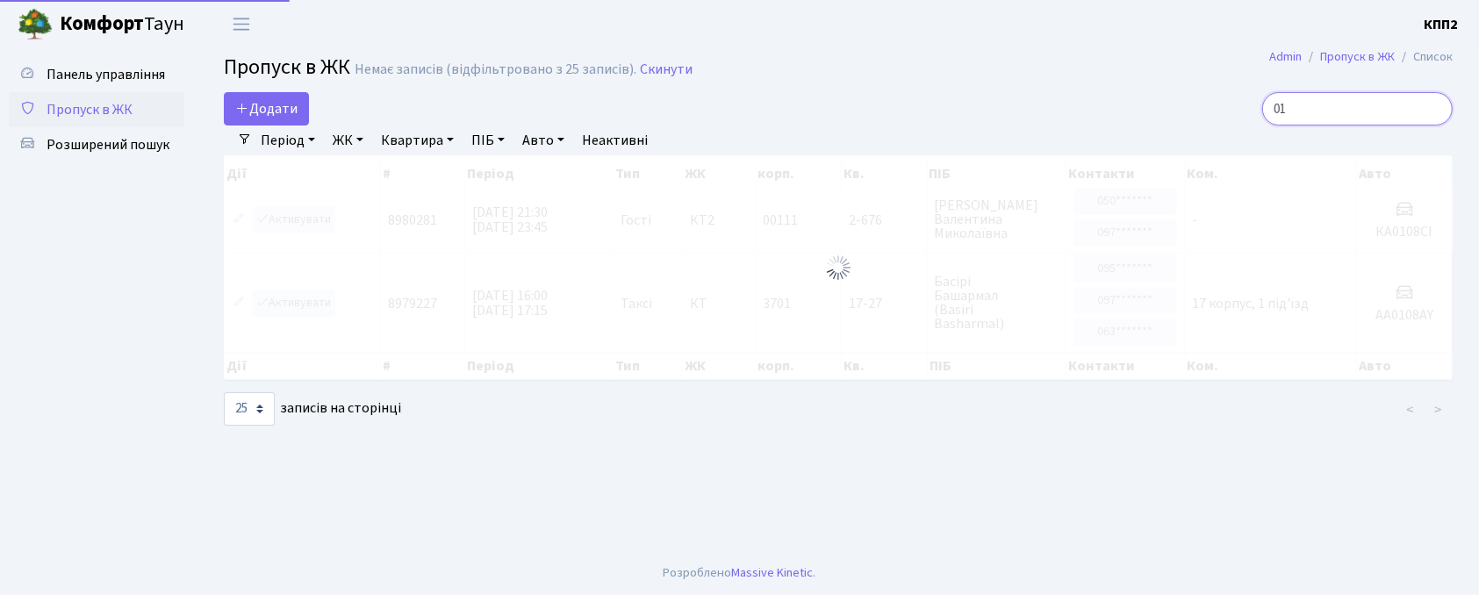
type input "0"
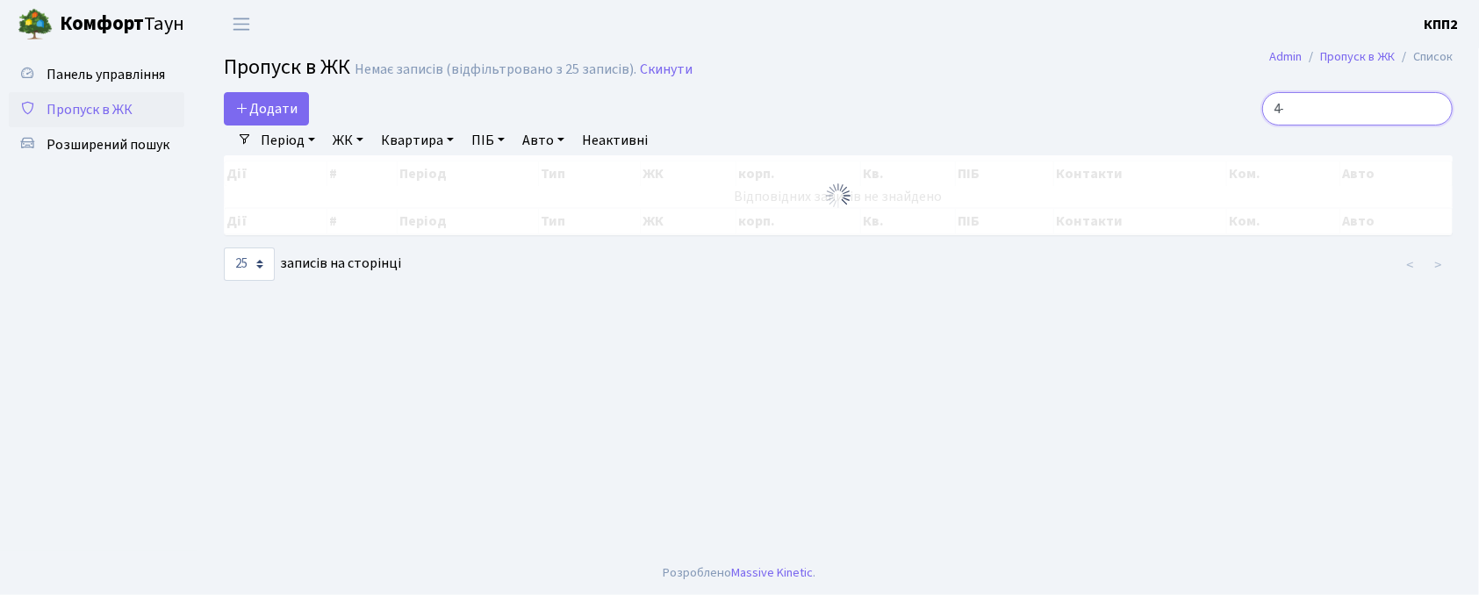
type input "4"
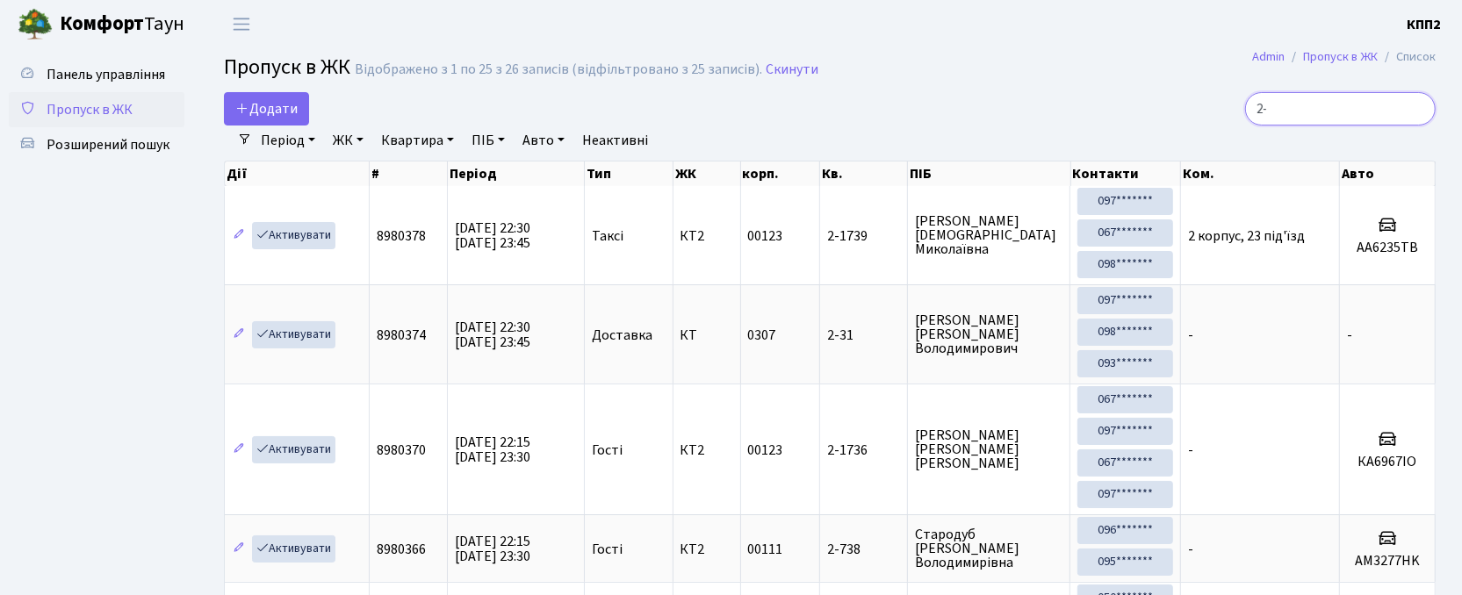
type input "2"
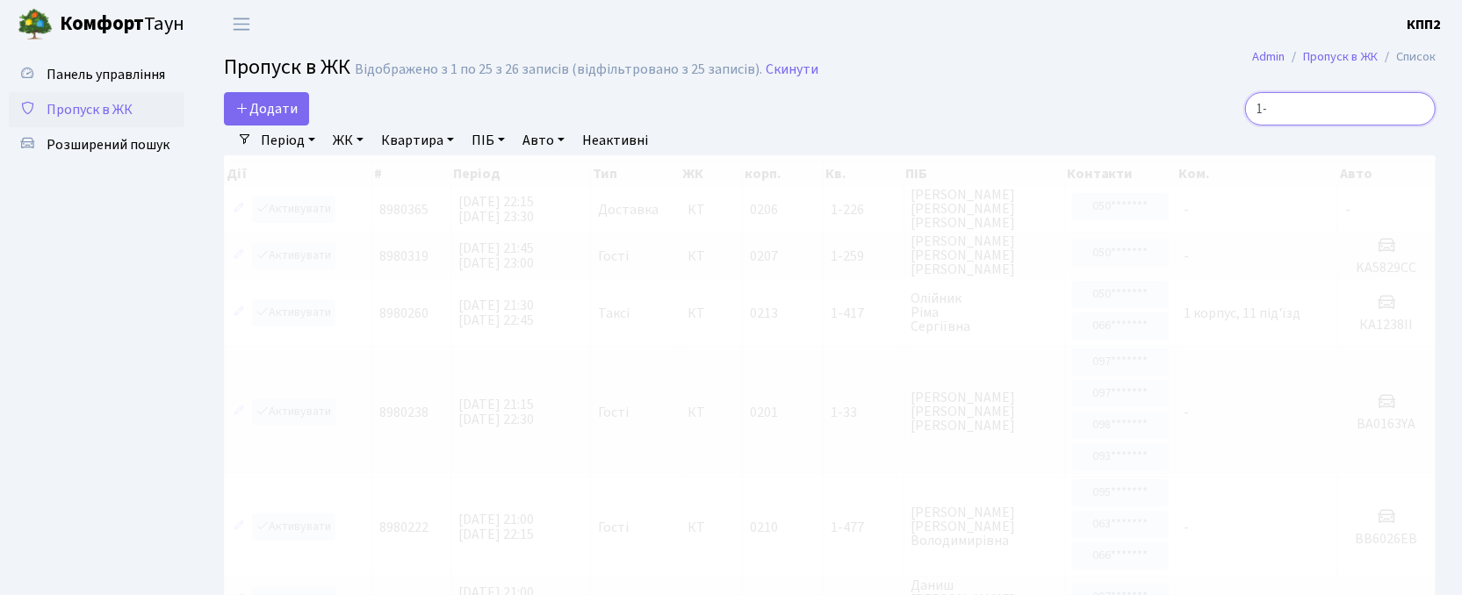
type input "1"
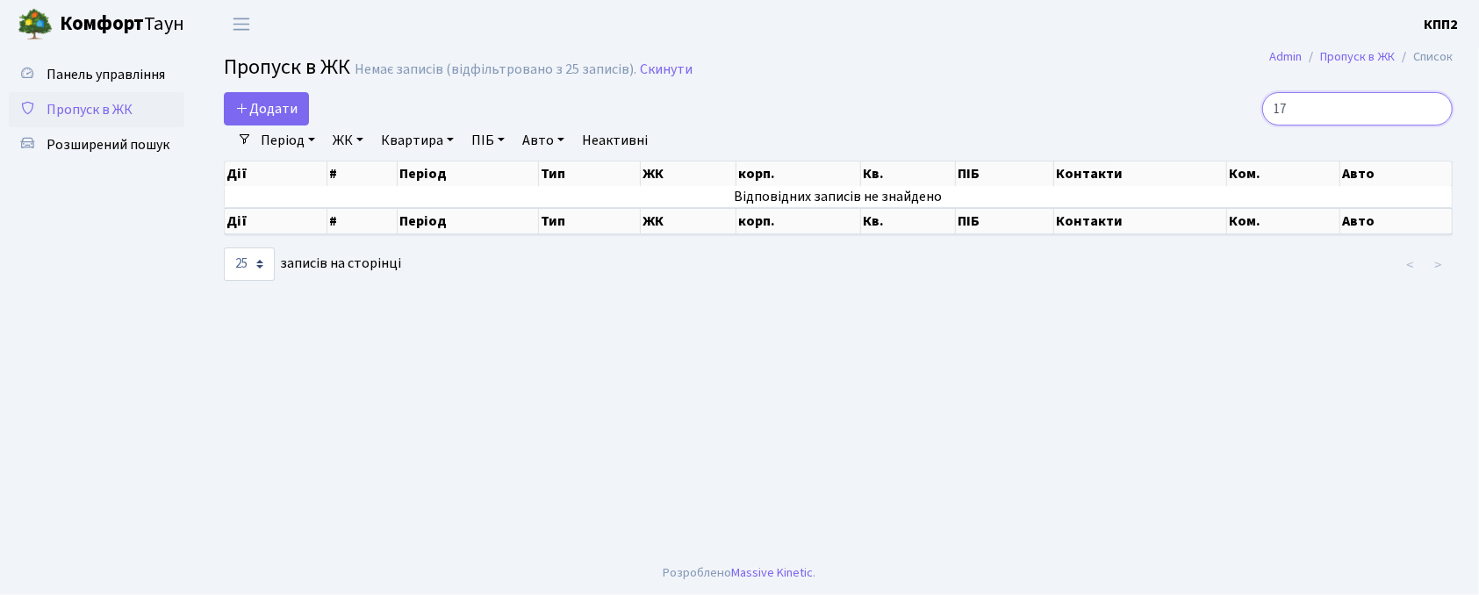
type input "1"
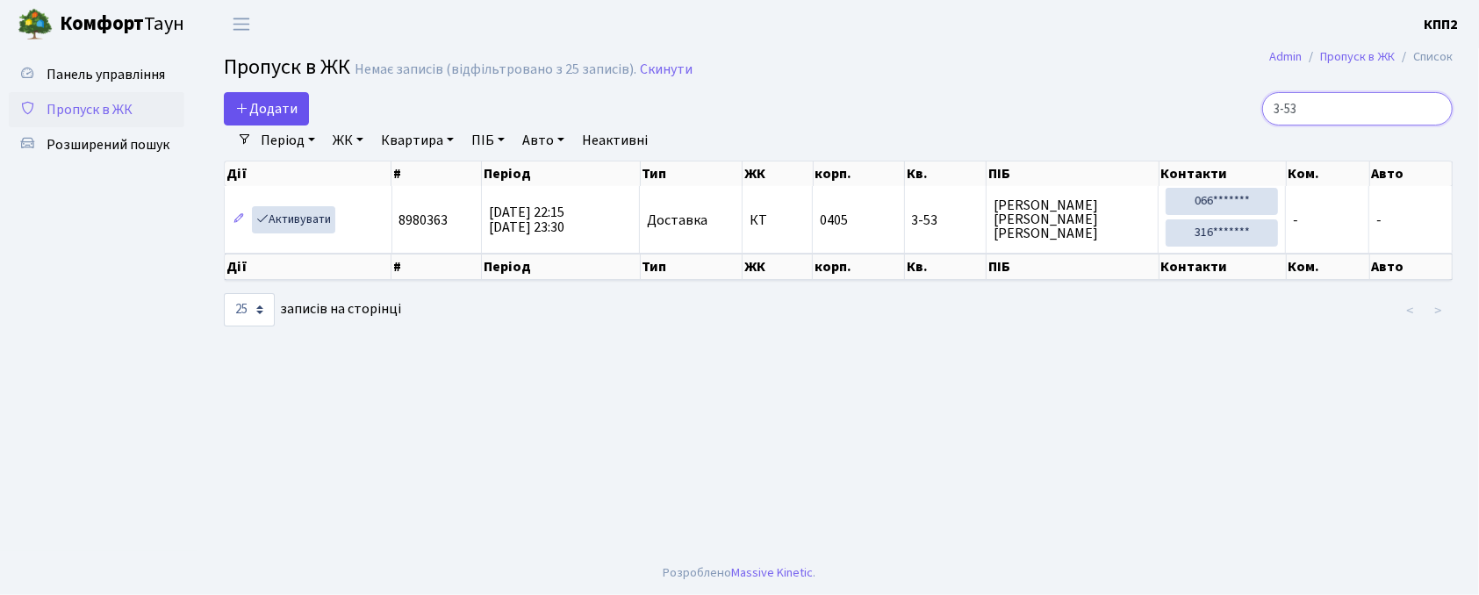
type input "3-53"
click at [292, 103] on span "Додати" at bounding box center [266, 108] width 62 height 19
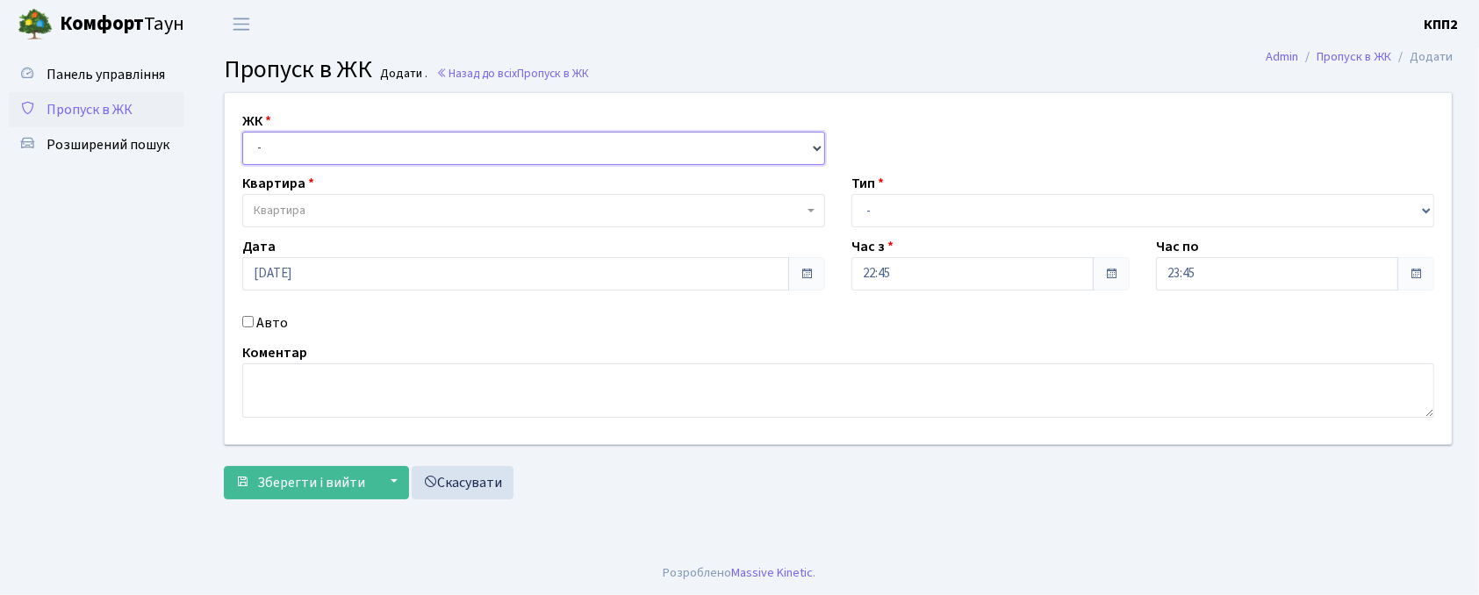
drag, startPoint x: 0, startPoint y: 0, endPoint x: 300, endPoint y: 142, distance: 332.3
click at [300, 142] on select "- КТ, вул. Регенераторна, 4 КТ2, просп. Соборності, 17 КТ3, вул. Березнева, 16 …" at bounding box center [533, 148] width 583 height 33
select select "302"
click at [242, 132] on select "- КТ, вул. Регенераторна, 4 КТ2, просп. Соборності, 17 КТ3, вул. Березнева, 16 …" at bounding box center [533, 148] width 583 height 33
select select
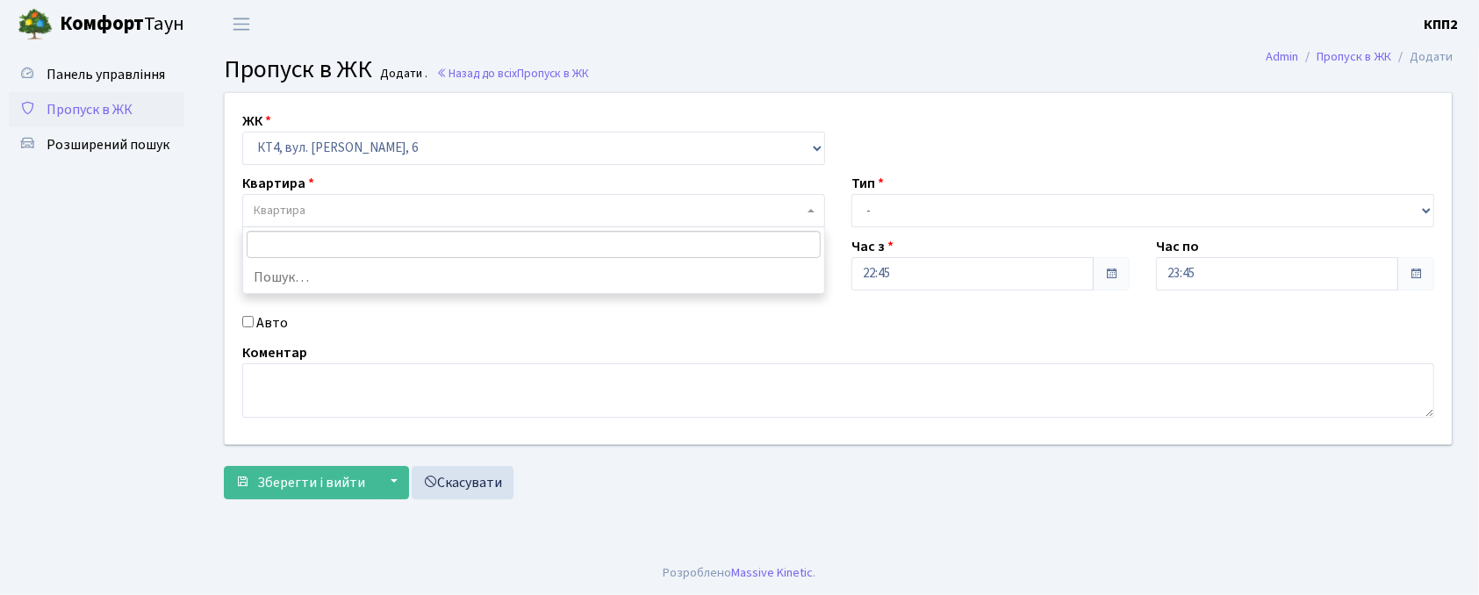
click at [338, 207] on span "Квартира" at bounding box center [529, 211] width 550 height 18
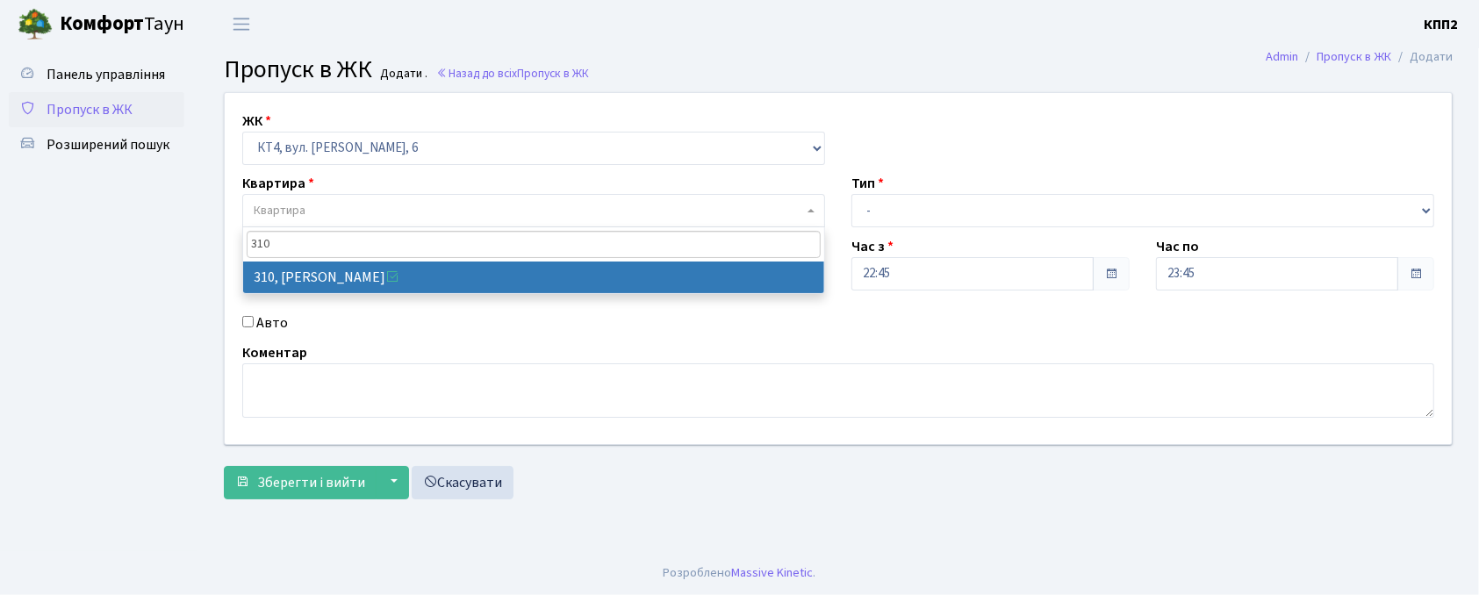
type input "310"
select select "17021"
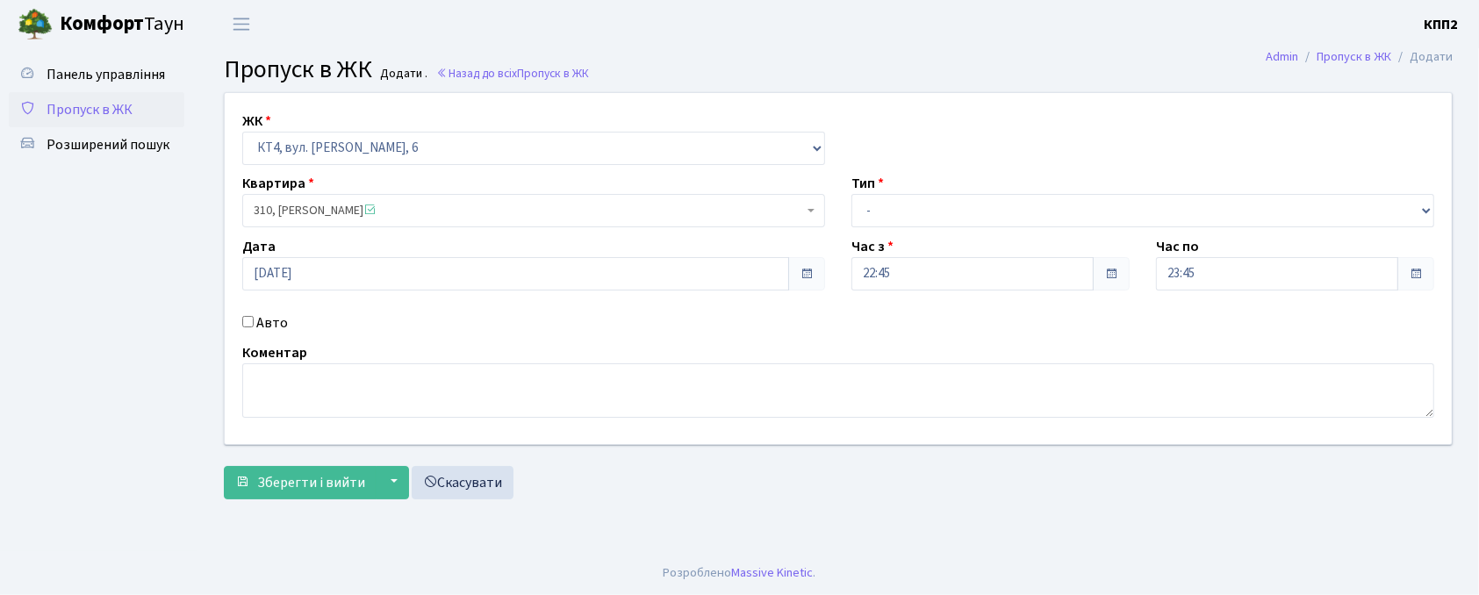
click at [243, 321] on input "Авто" at bounding box center [247, 321] width 11 height 11
checkbox input "true"
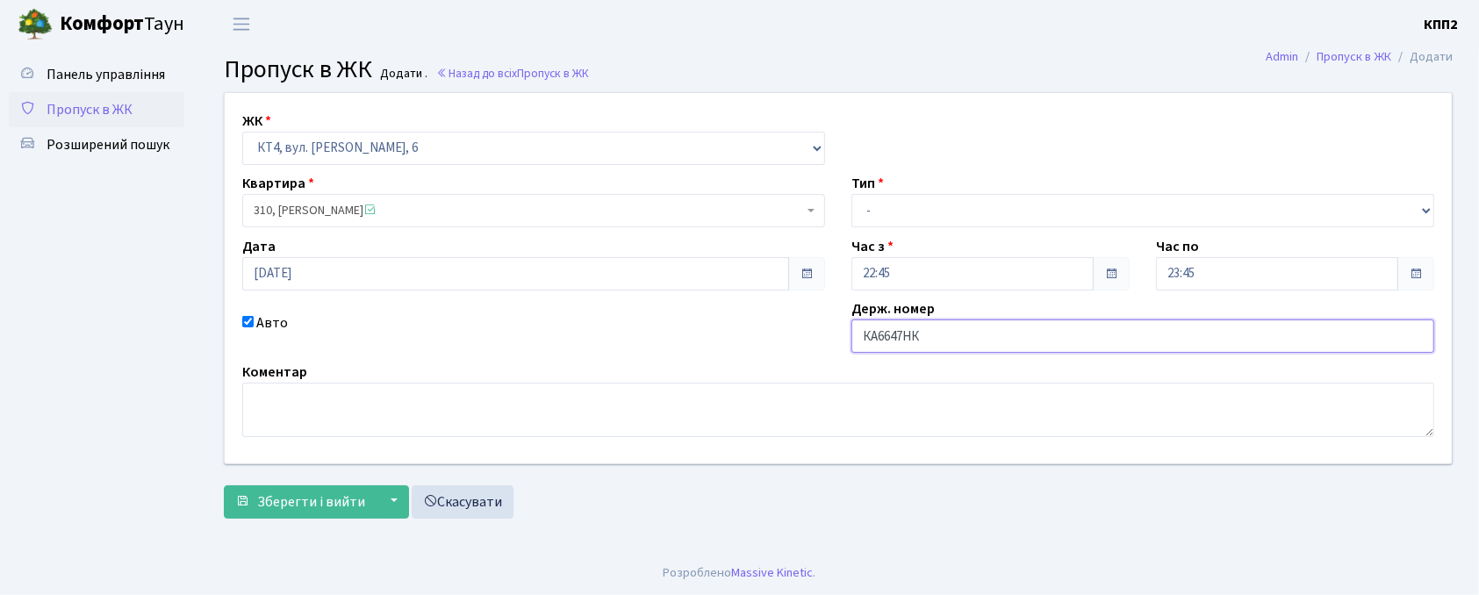
type input "КА6647НК"
click at [887, 208] on select "- Доставка Таксі Гості Сервіс" at bounding box center [1143, 210] width 583 height 33
select select "2"
click at [852, 194] on select "- Доставка Таксі Гості Сервіс" at bounding box center [1143, 210] width 583 height 33
click at [263, 488] on button "Зберегти і вийти" at bounding box center [300, 502] width 153 height 33
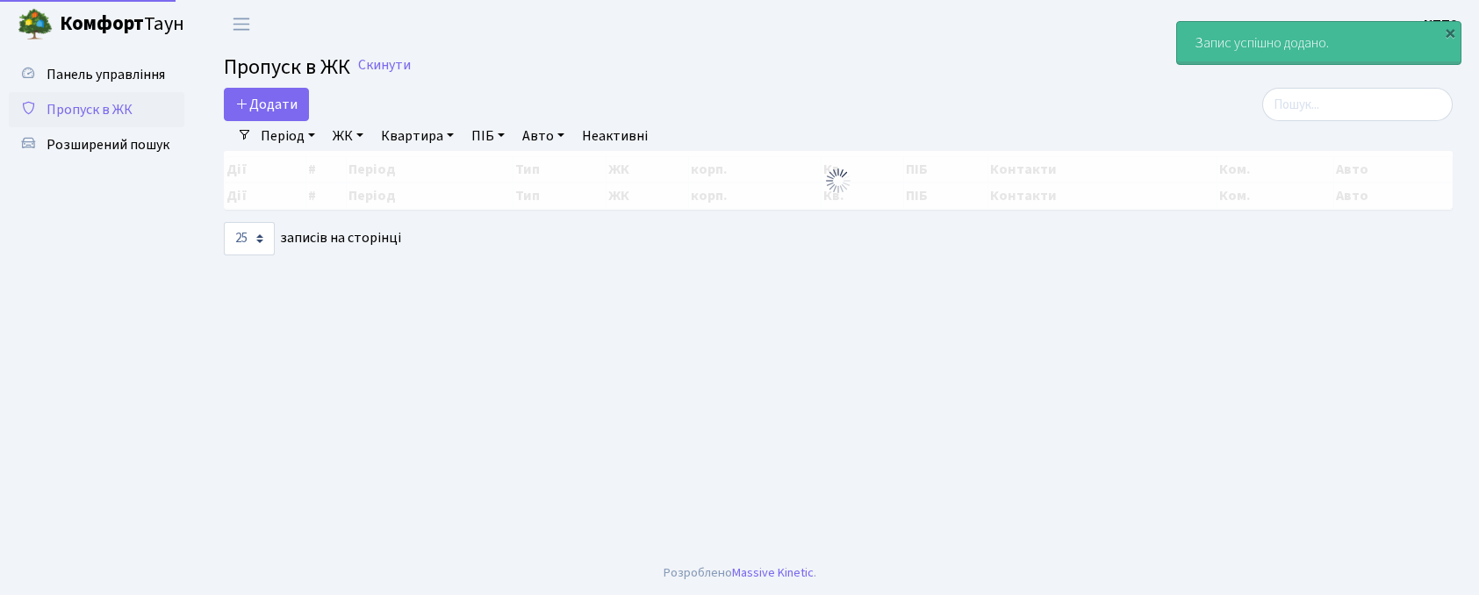
select select "25"
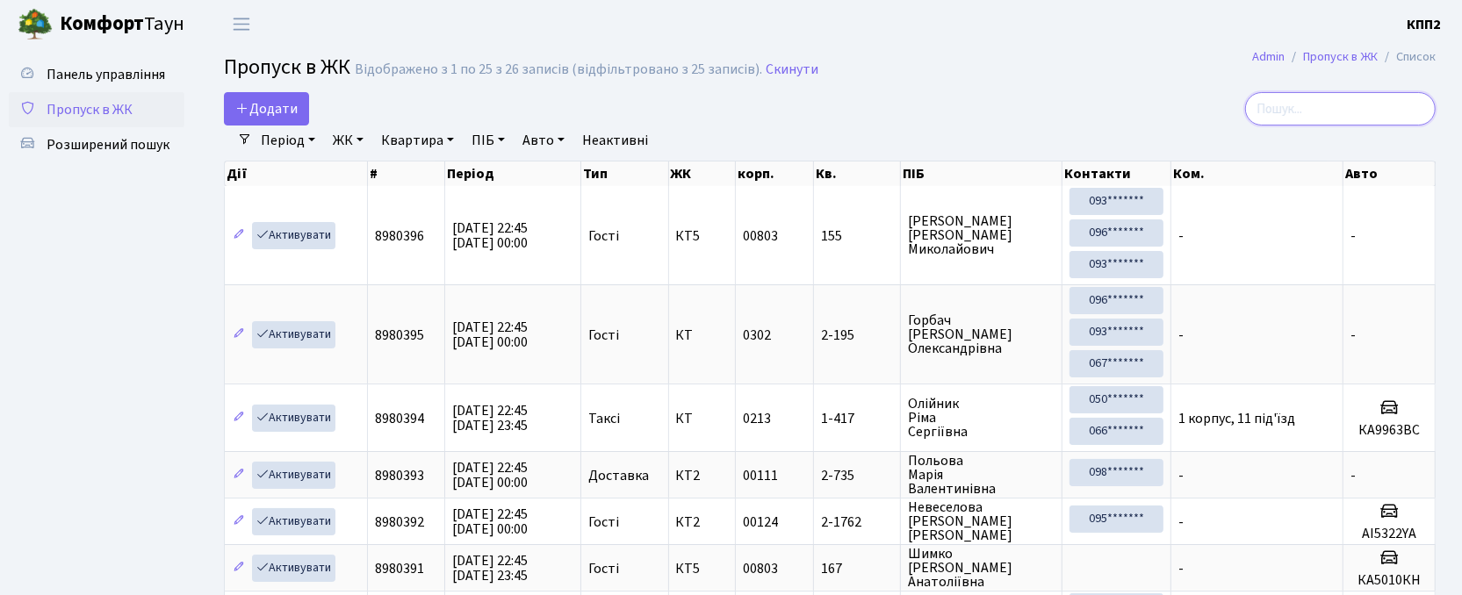
click at [1353, 111] on input "search" at bounding box center [1340, 108] width 191 height 33
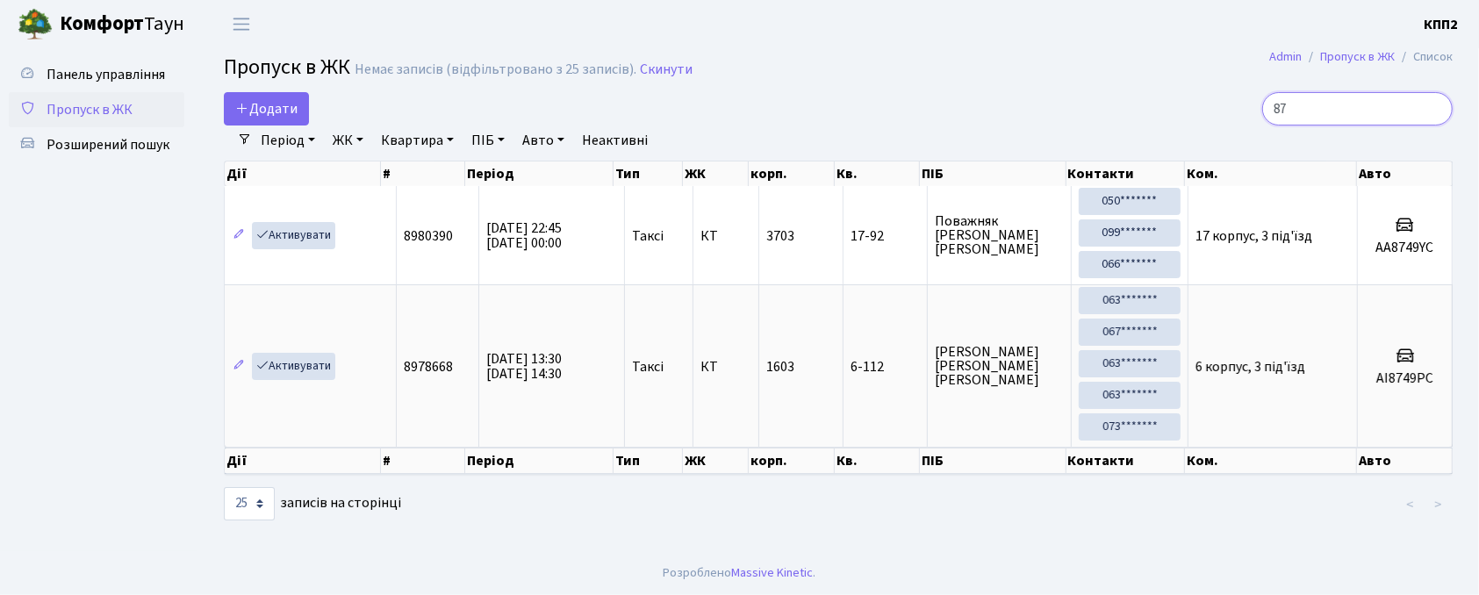
type input "8"
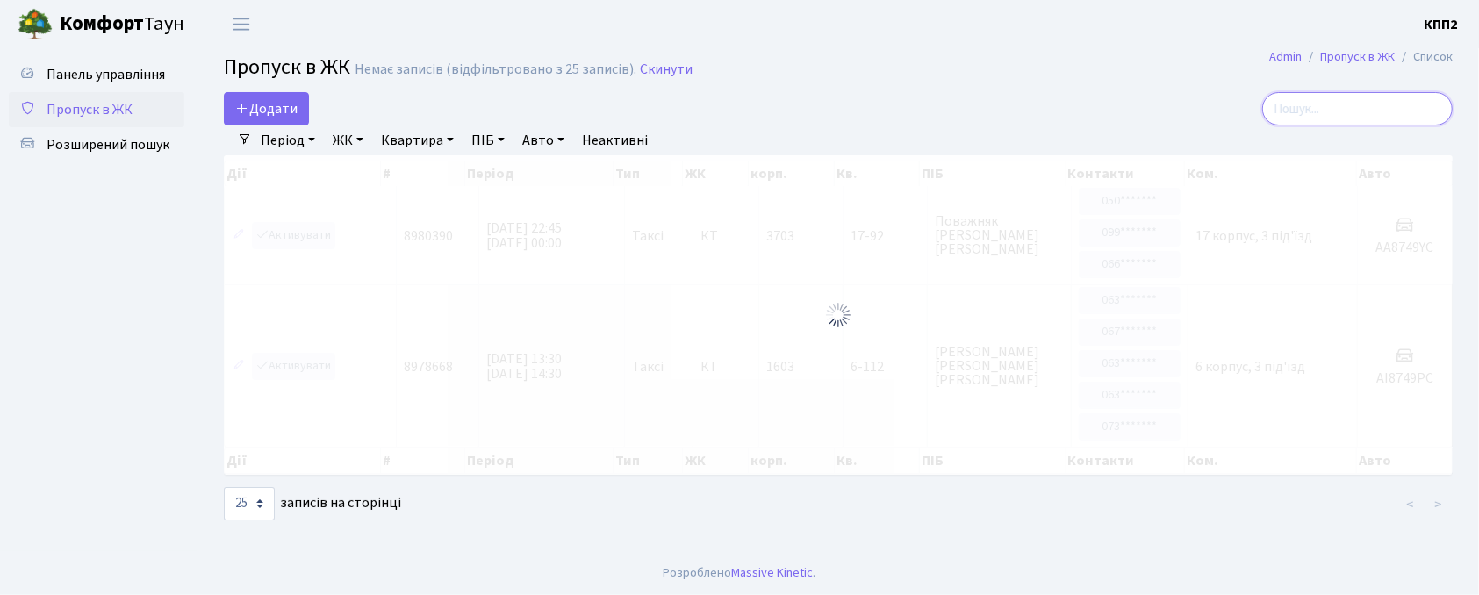
type input "+"
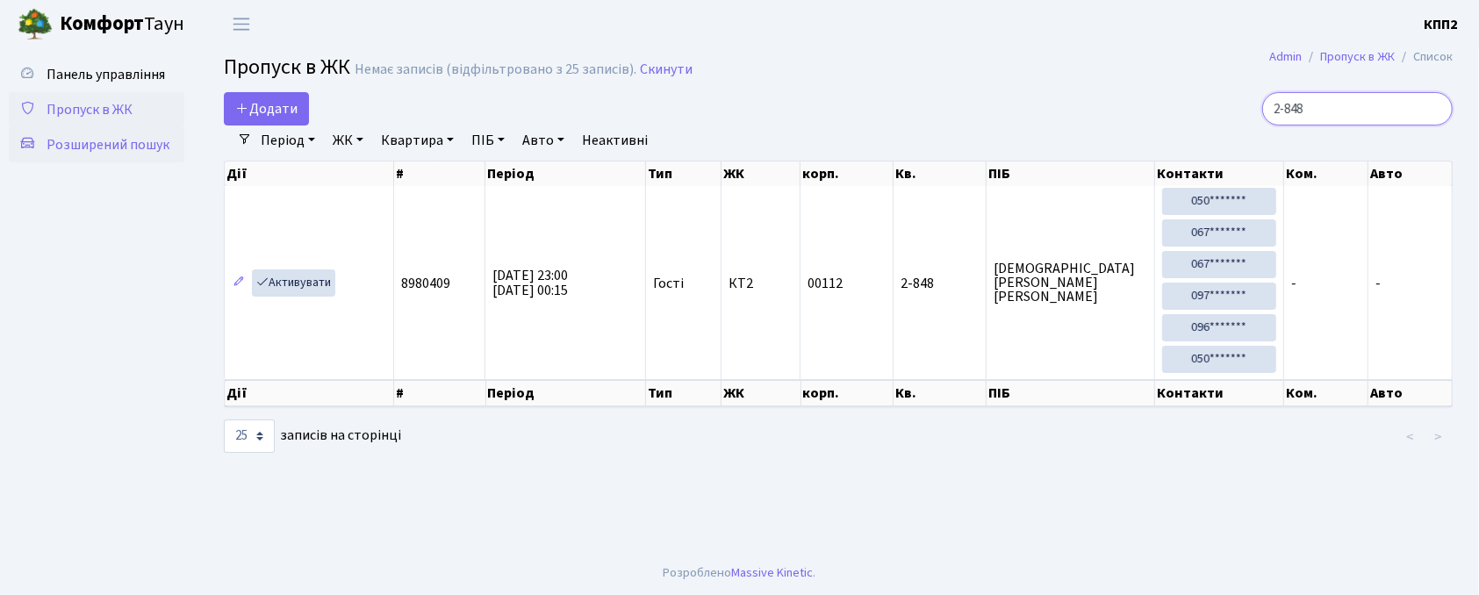
type input "2-848"
click at [124, 127] on link "Розширений пошук" at bounding box center [97, 144] width 176 height 35
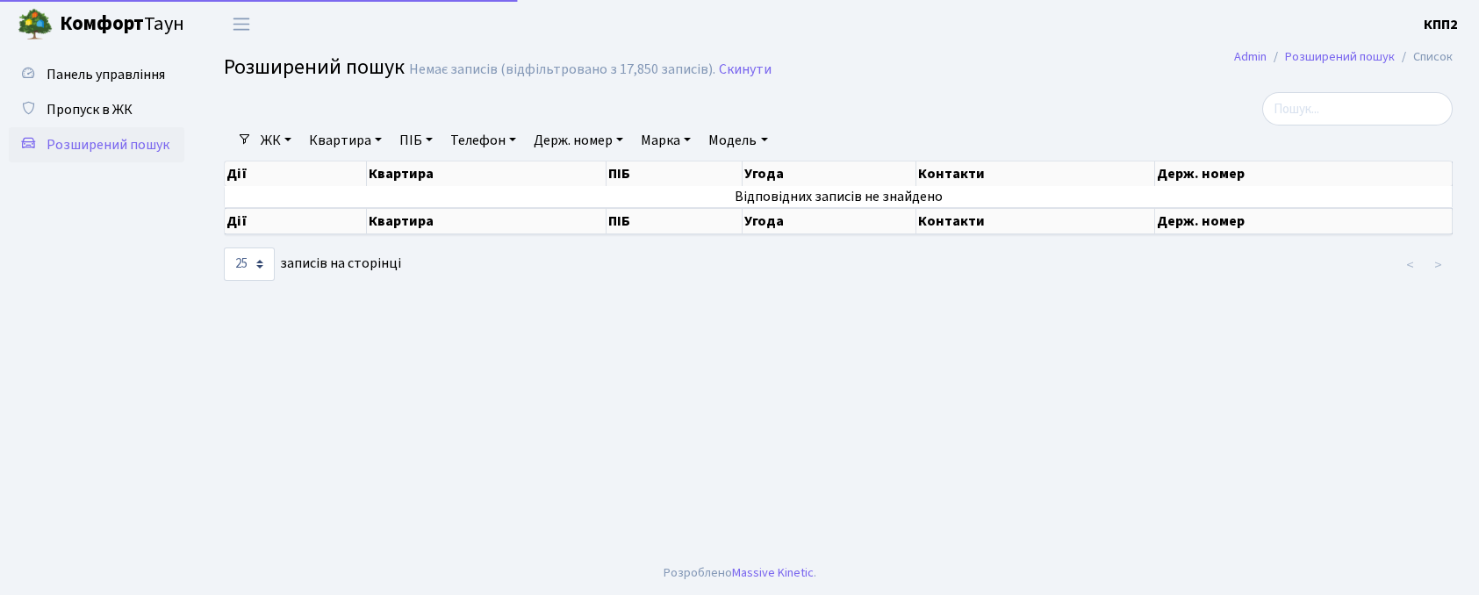
select select "25"
click at [358, 135] on link "Квартира" at bounding box center [345, 141] width 87 height 30
click at [339, 184] on input "text" at bounding box center [354, 174] width 103 height 33
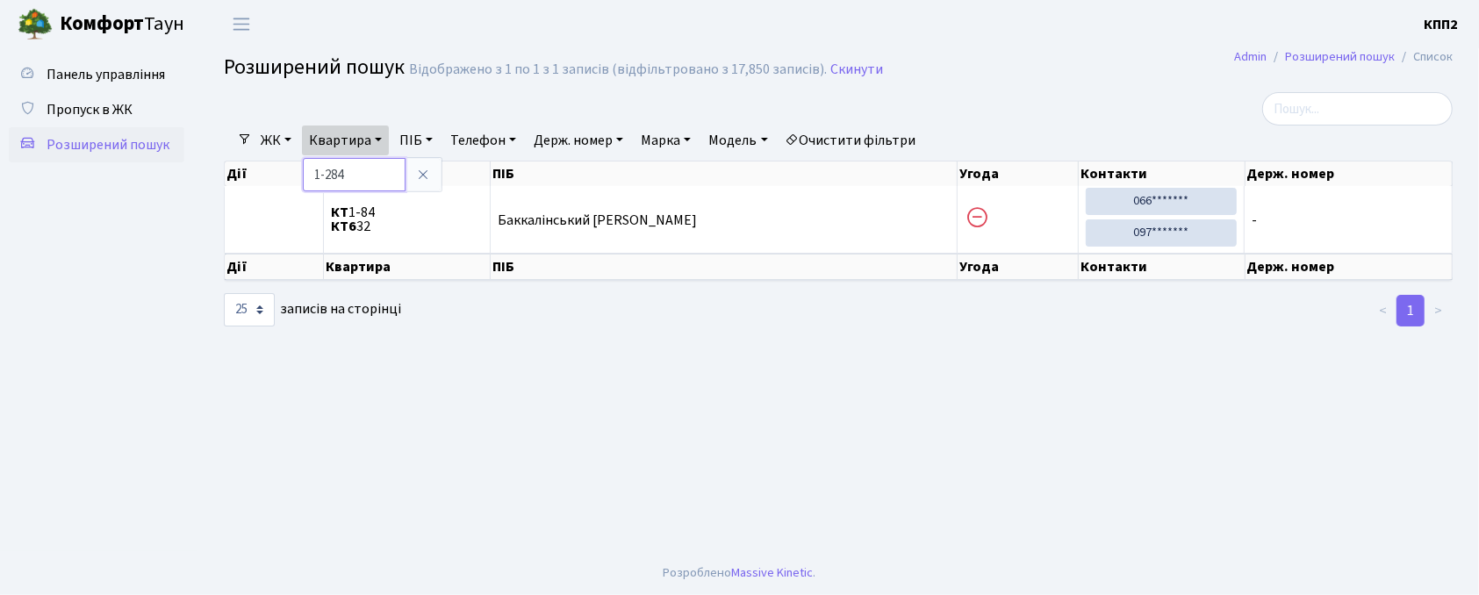
type input "1-284"
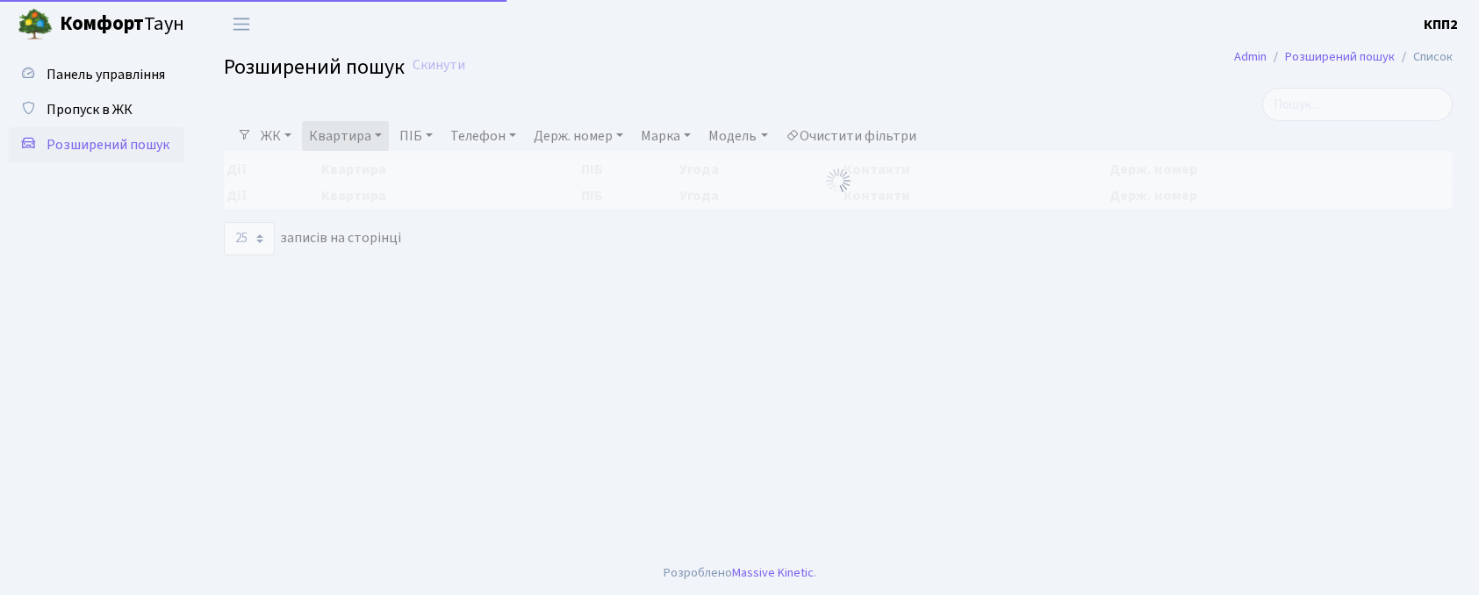
select select "25"
